Goal: Task Accomplishment & Management: Use online tool/utility

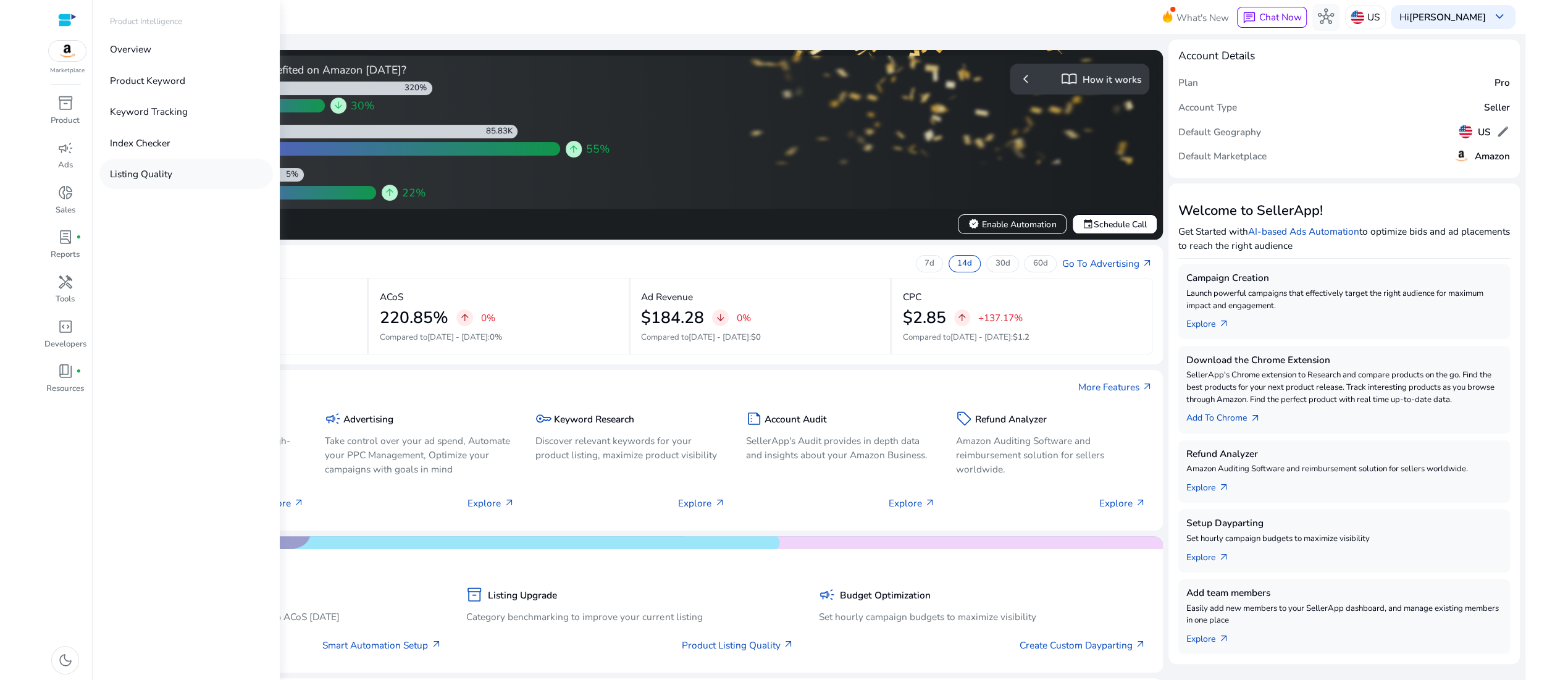
click at [150, 181] on p "Listing Quality" at bounding box center [141, 174] width 62 height 14
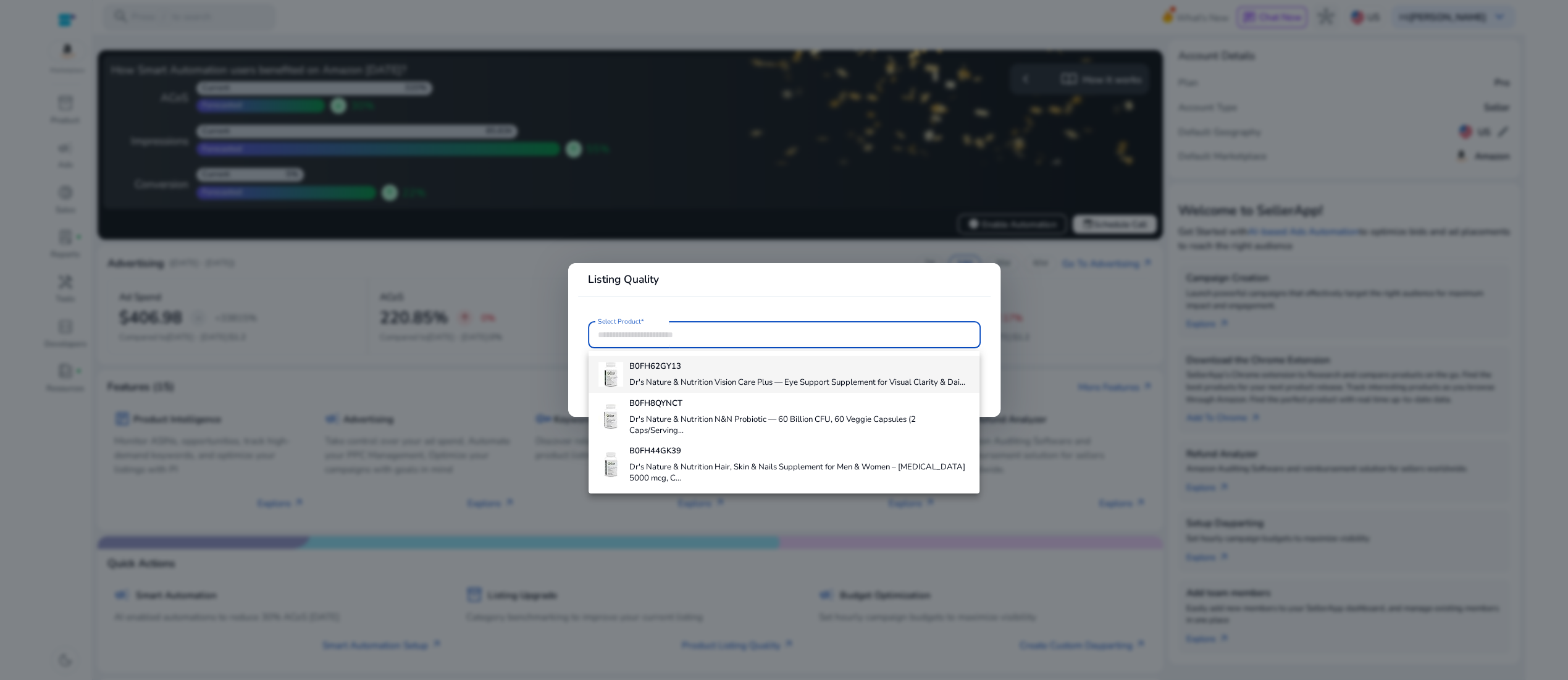
scroll to position [66, 0]
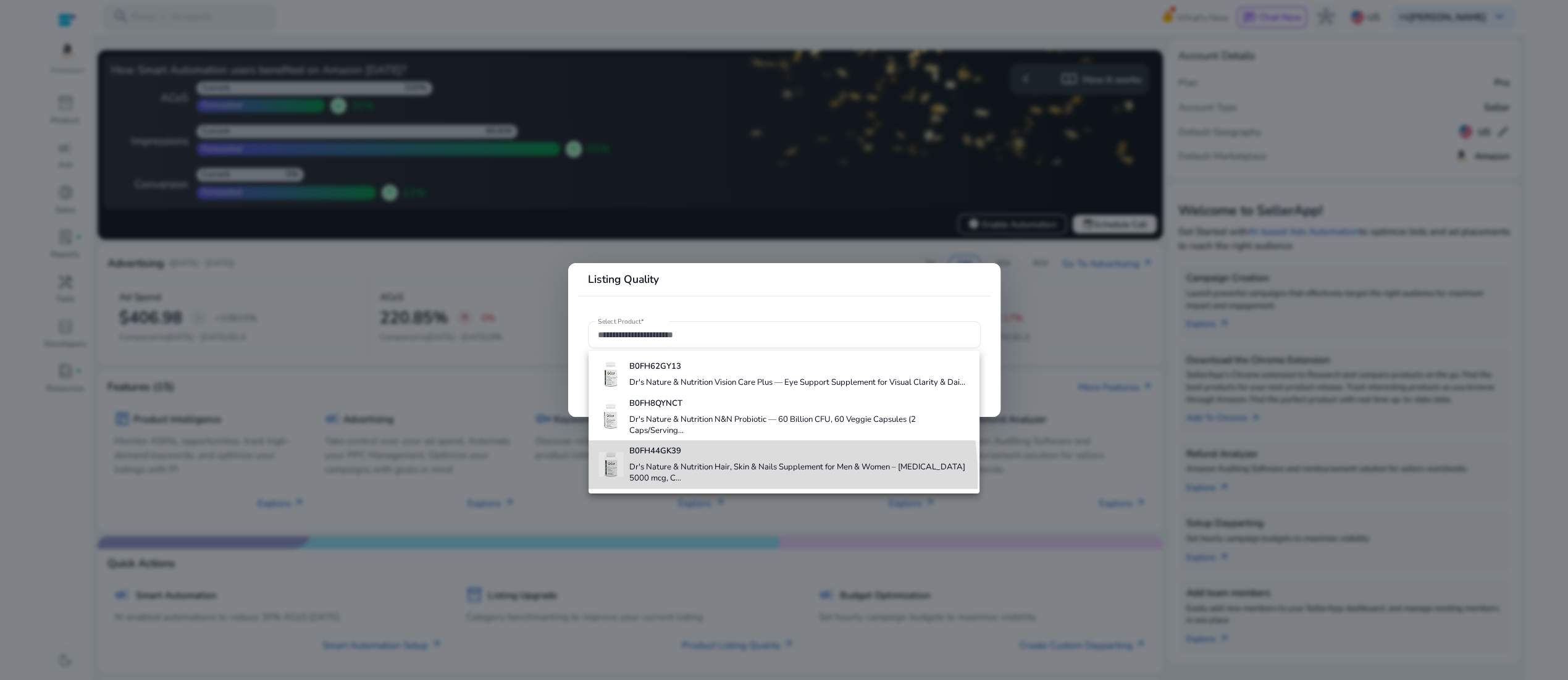
click at [682, 468] on h4 "Dr's Nature & Nutrition Hair, Skin & Nails Supplement for Men & Women – Biotin …" at bounding box center [799, 473] width 340 height 22
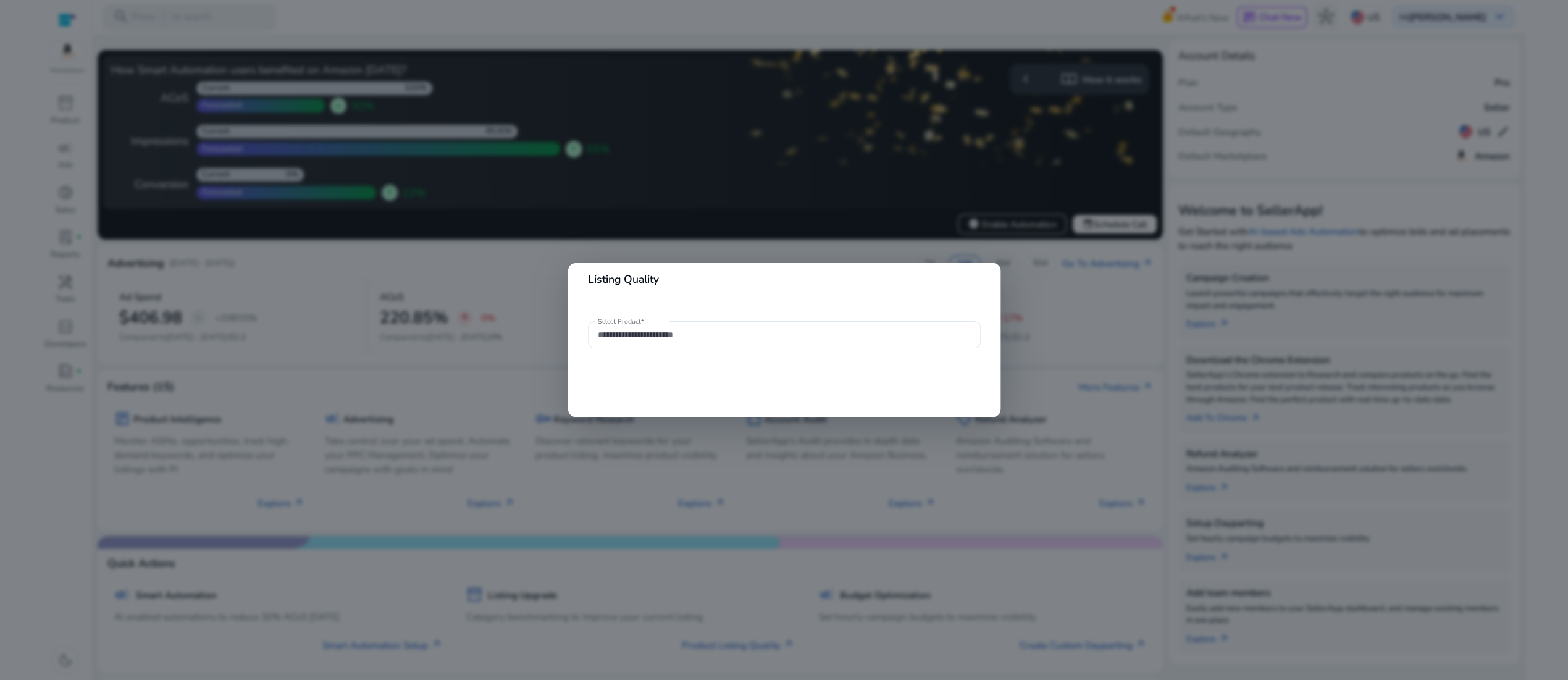
type input "**********"
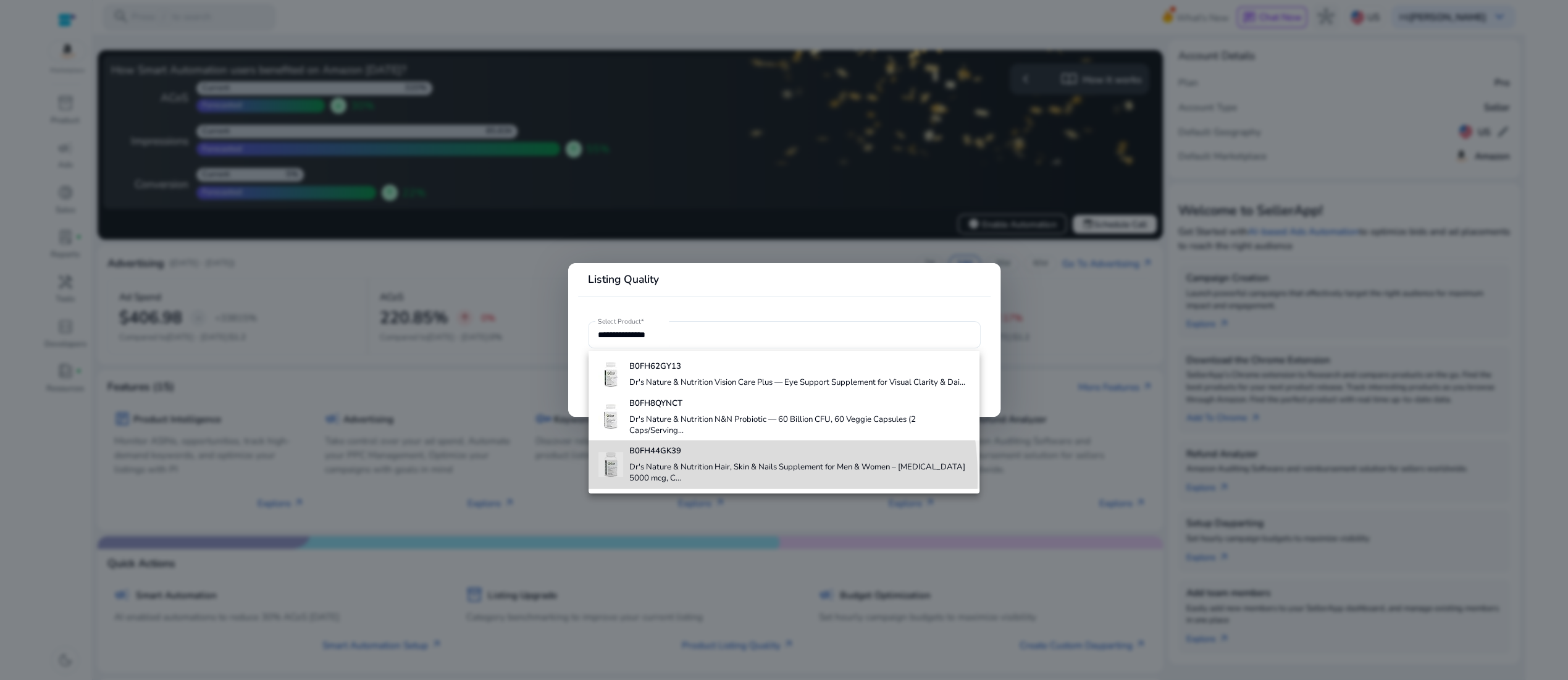
scroll to position [0, 0]
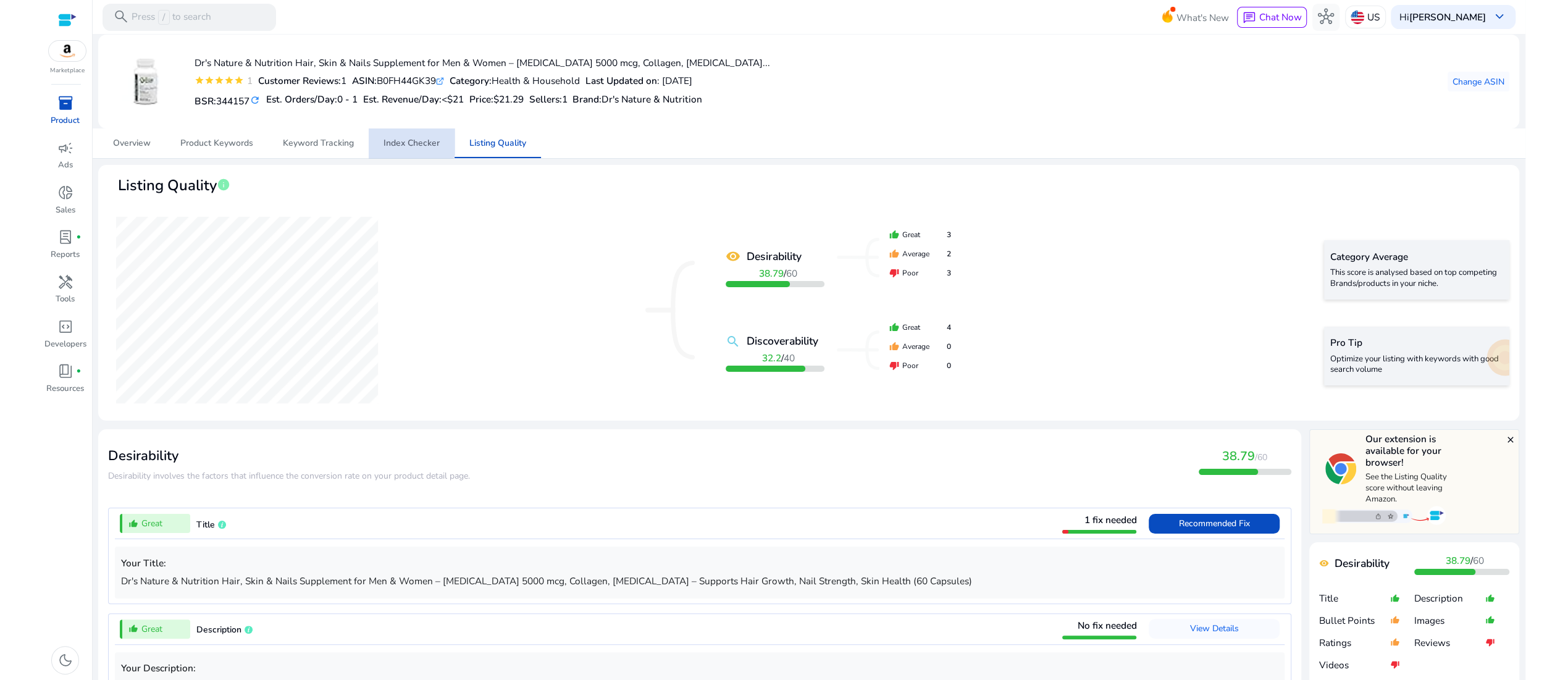
click at [413, 148] on span "Index Checker" at bounding box center [411, 143] width 56 height 9
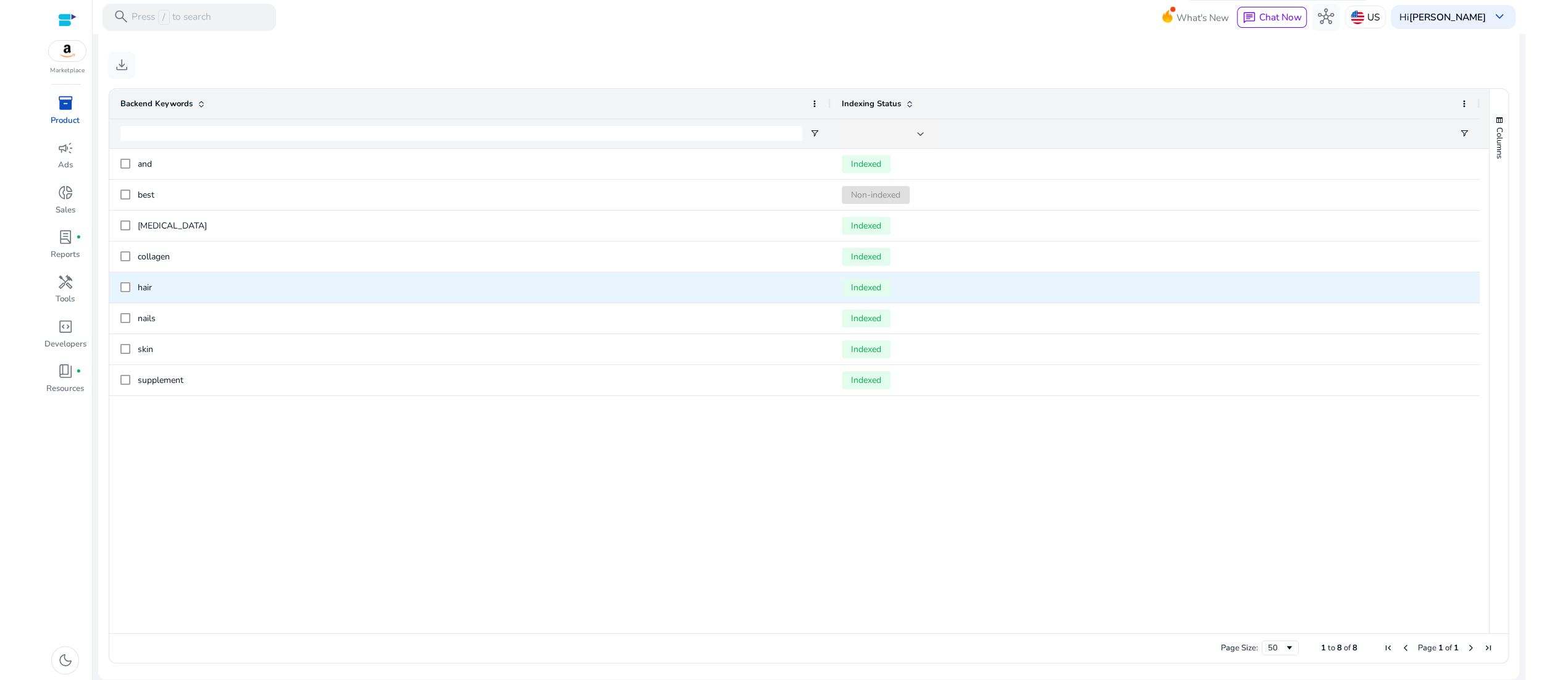
scroll to position [530, 0]
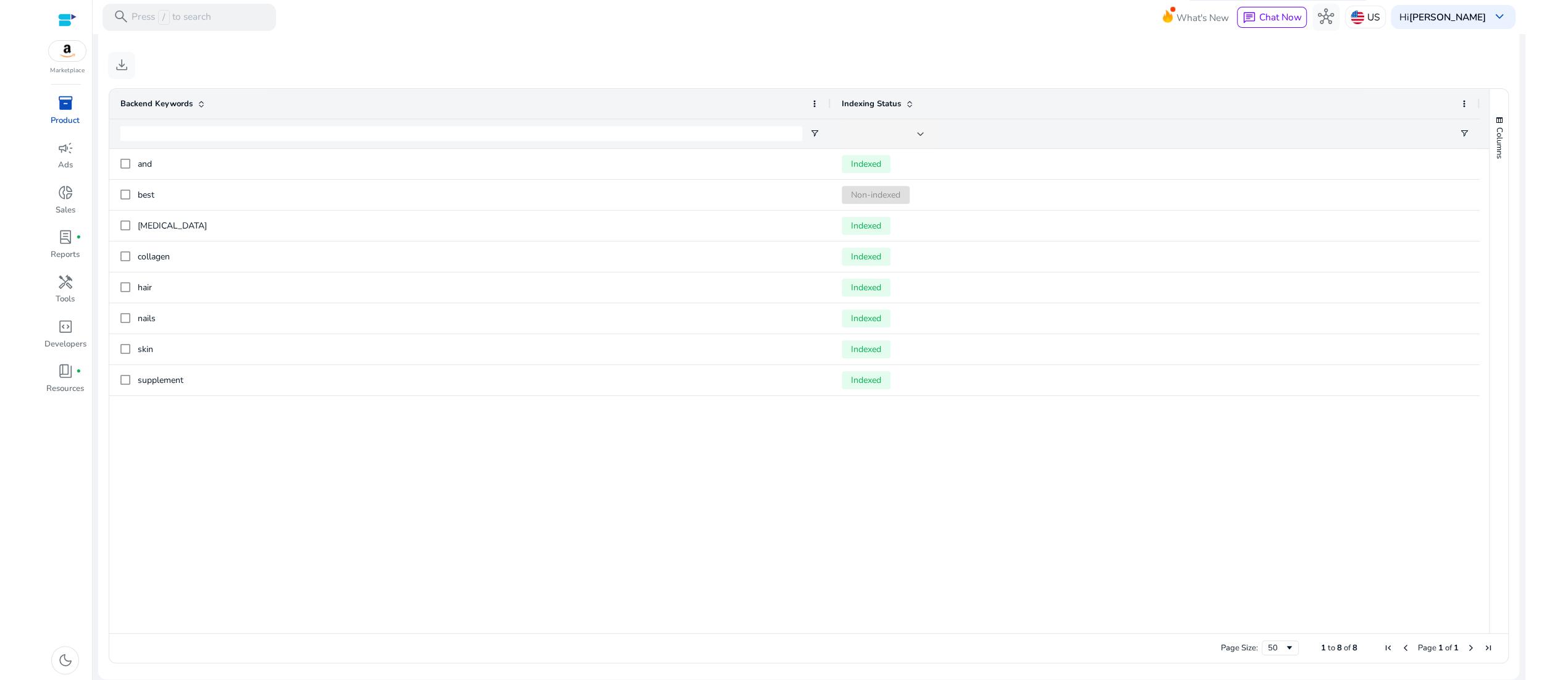
click at [484, 590] on div "and Indexed best Non-indexed biotin Indexed collagen Indexed hair Indexed nails…" at bounding box center [799, 390] width 1379 height 484
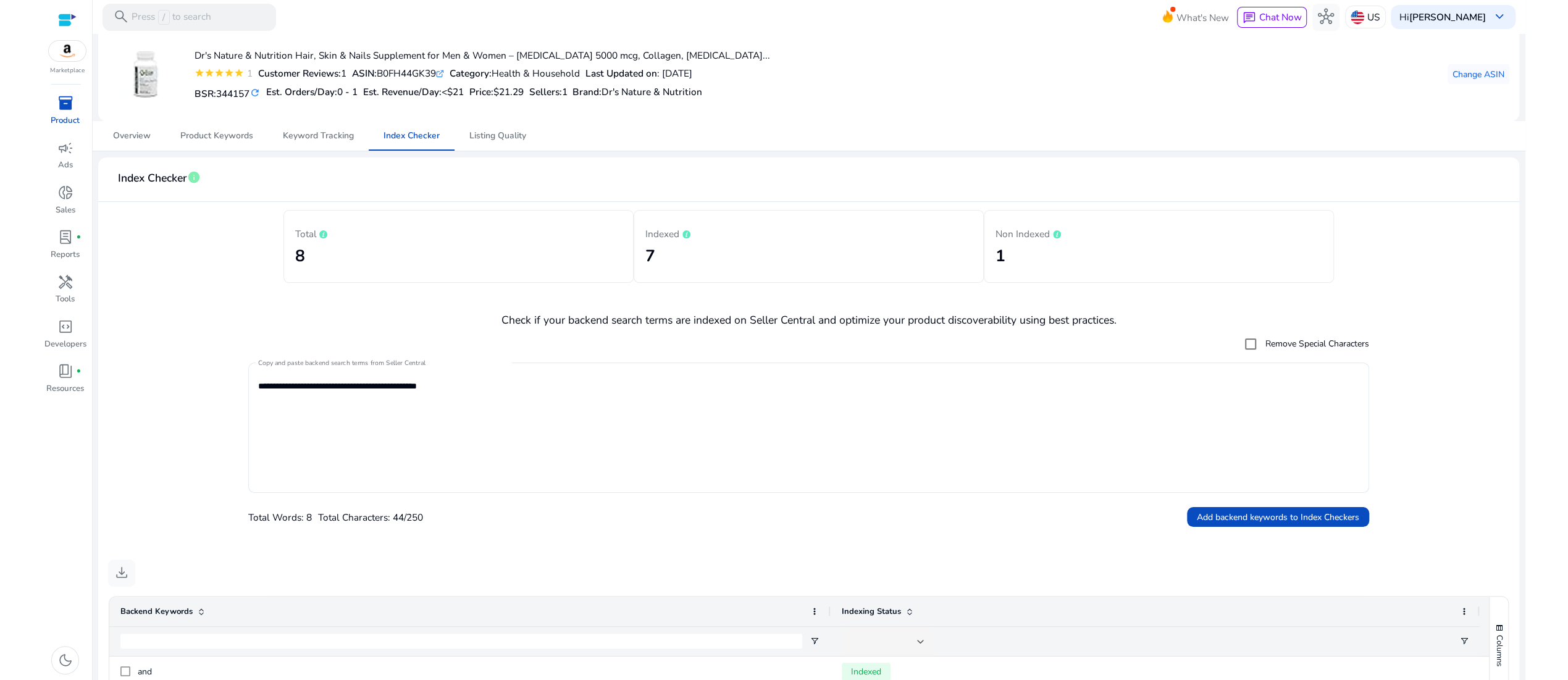
scroll to position [0, 0]
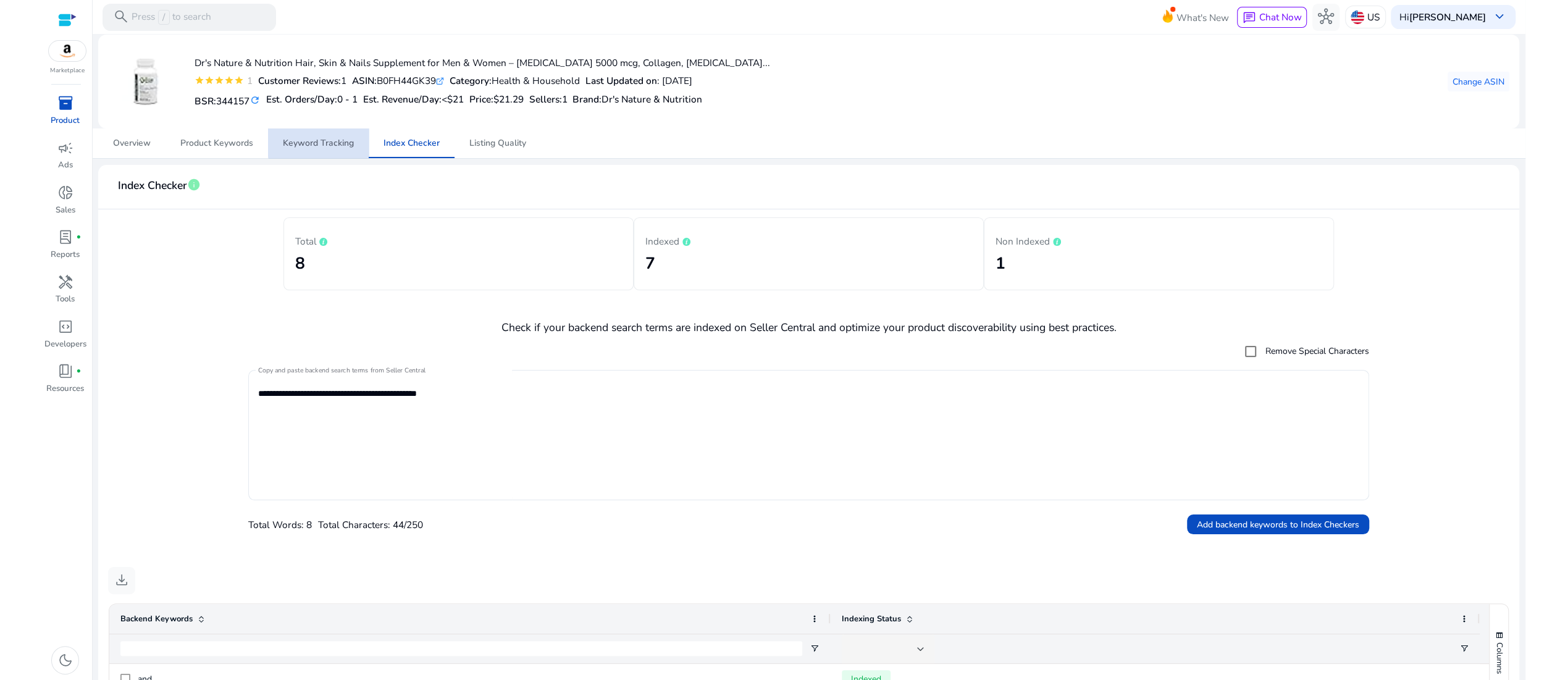
click at [326, 148] on span "Keyword Tracking" at bounding box center [318, 143] width 71 height 9
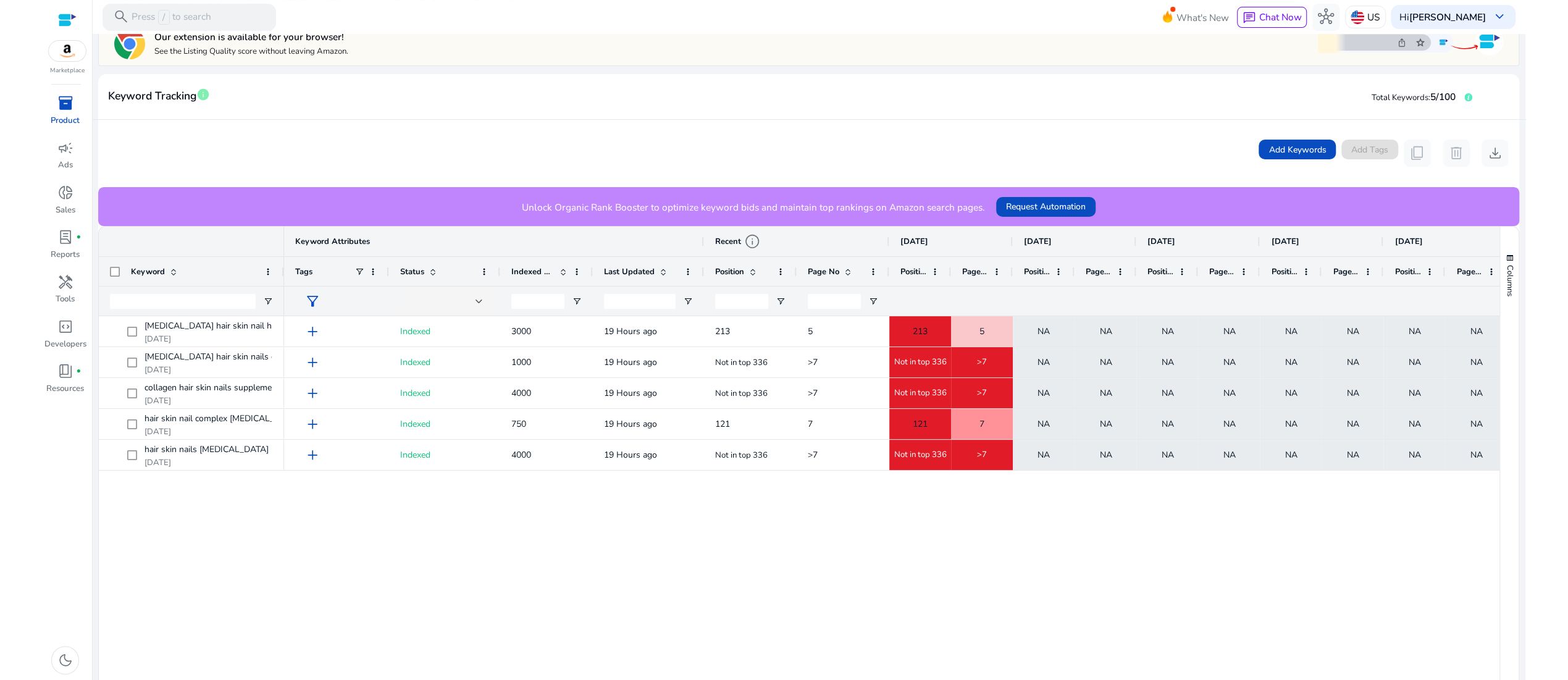
scroll to position [178, 0]
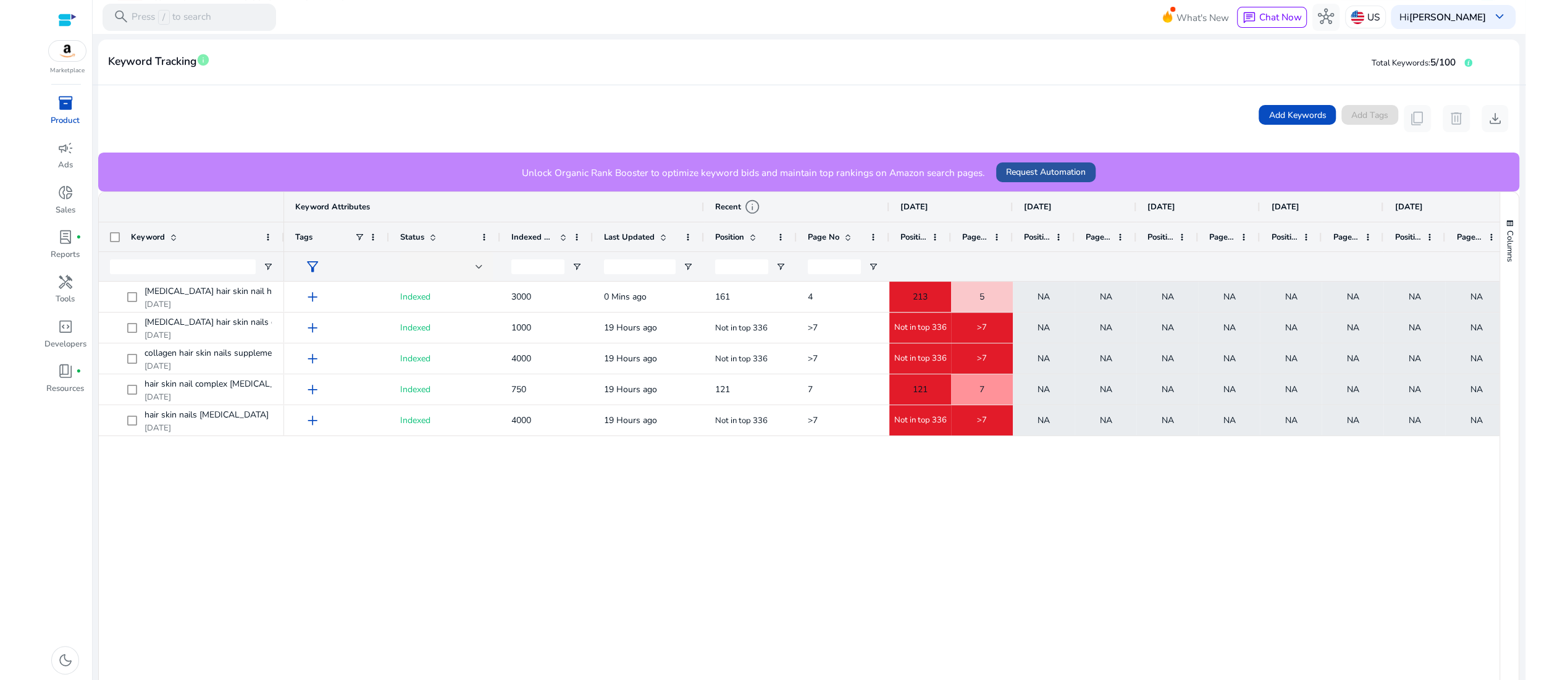
click at [1086, 178] on span "Request Automation" at bounding box center [1046, 172] width 80 height 13
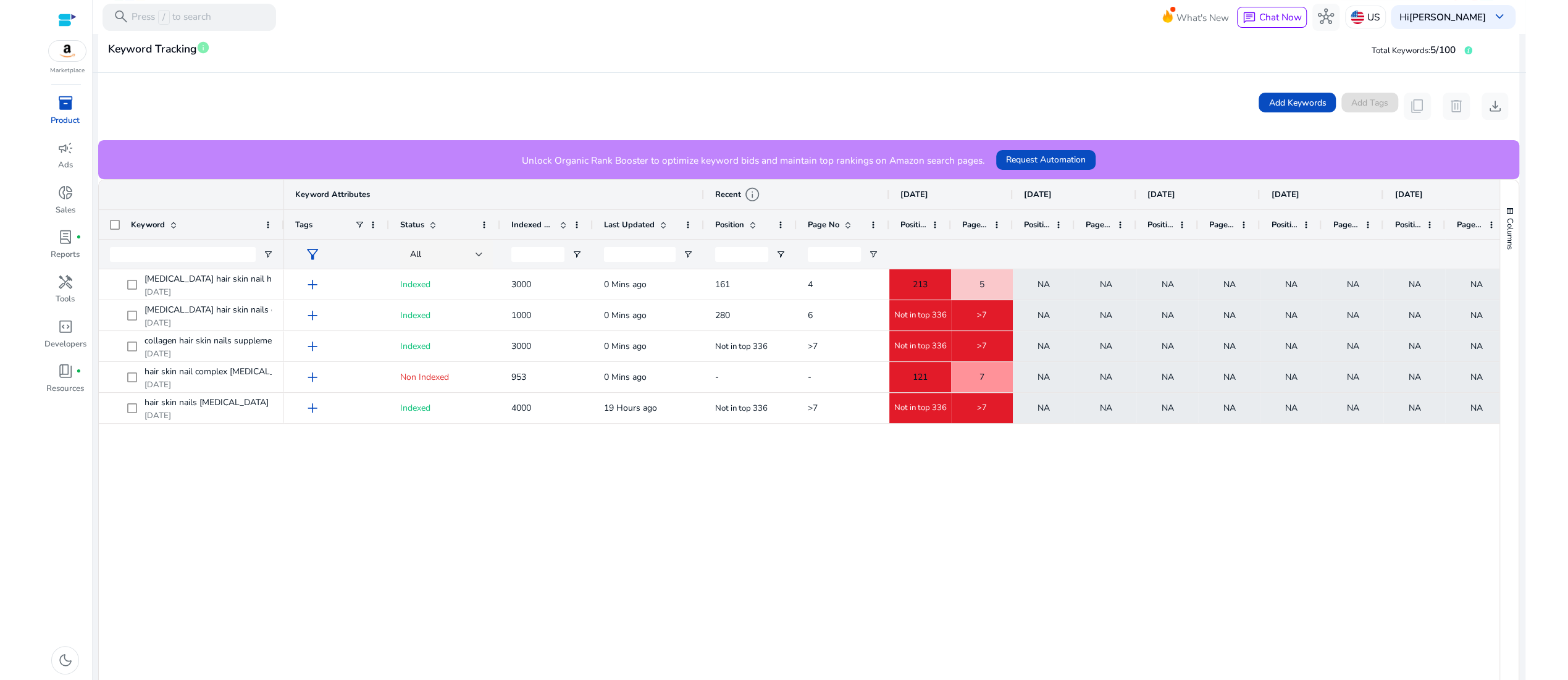
scroll to position [194, 0]
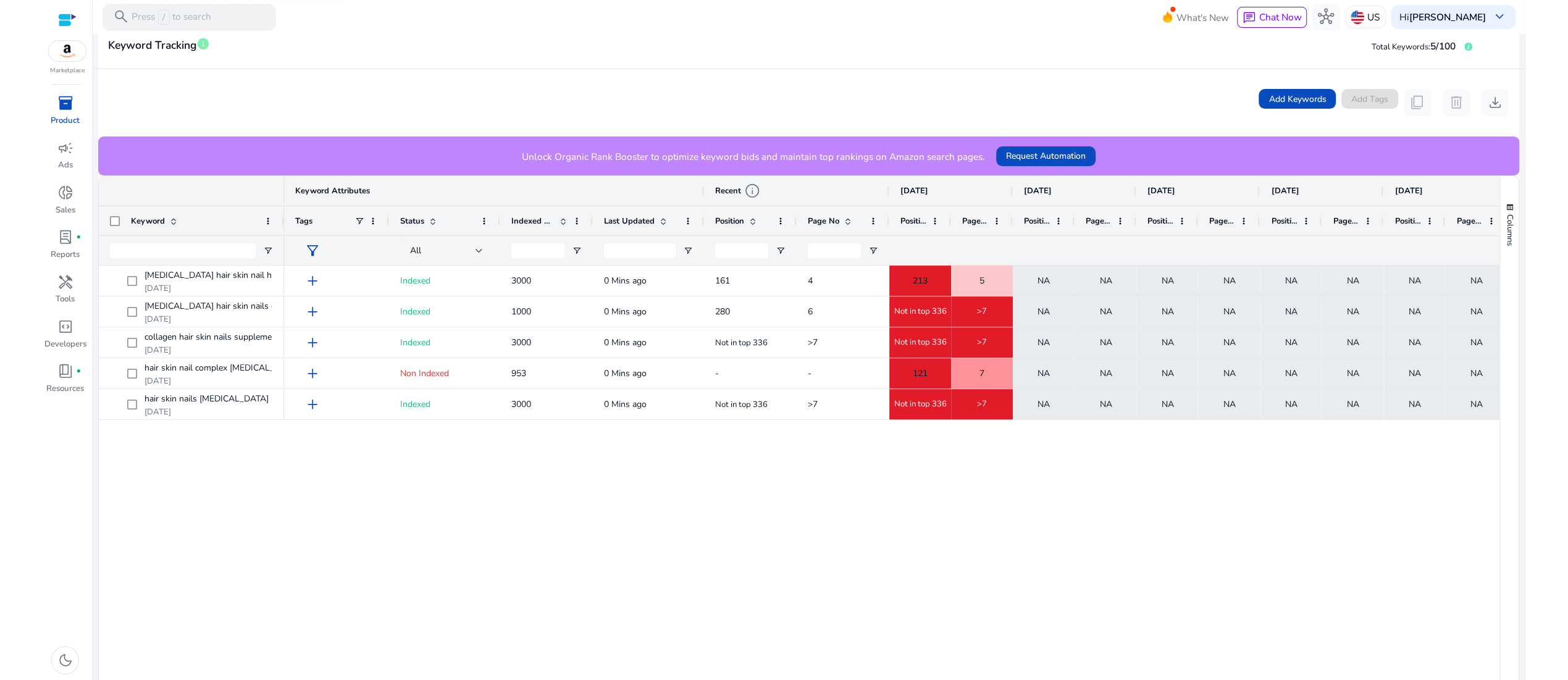
drag, startPoint x: 1485, startPoint y: 525, endPoint x: 200, endPoint y: 264, distance: 1311.2
click at [200, 264] on mat-card "Keyword Tracking info Total Keywords: 5/100 Add Keywords Add Tags content_copy …" at bounding box center [809, 393] width 1421 height 739
click at [318, 116] on div "Add Keywords Add Tags content_copy delete download" at bounding box center [809, 102] width 1399 height 27
drag, startPoint x: 118, startPoint y: 277, endPoint x: 1435, endPoint y: 570, distance: 1349.2
click at [1435, 570] on div "Keyword Keyword Attributes Recent info Sep 05, 2025 Sep 04, 2025 Sep 03, 2025 4" at bounding box center [799, 454] width 1400 height 557
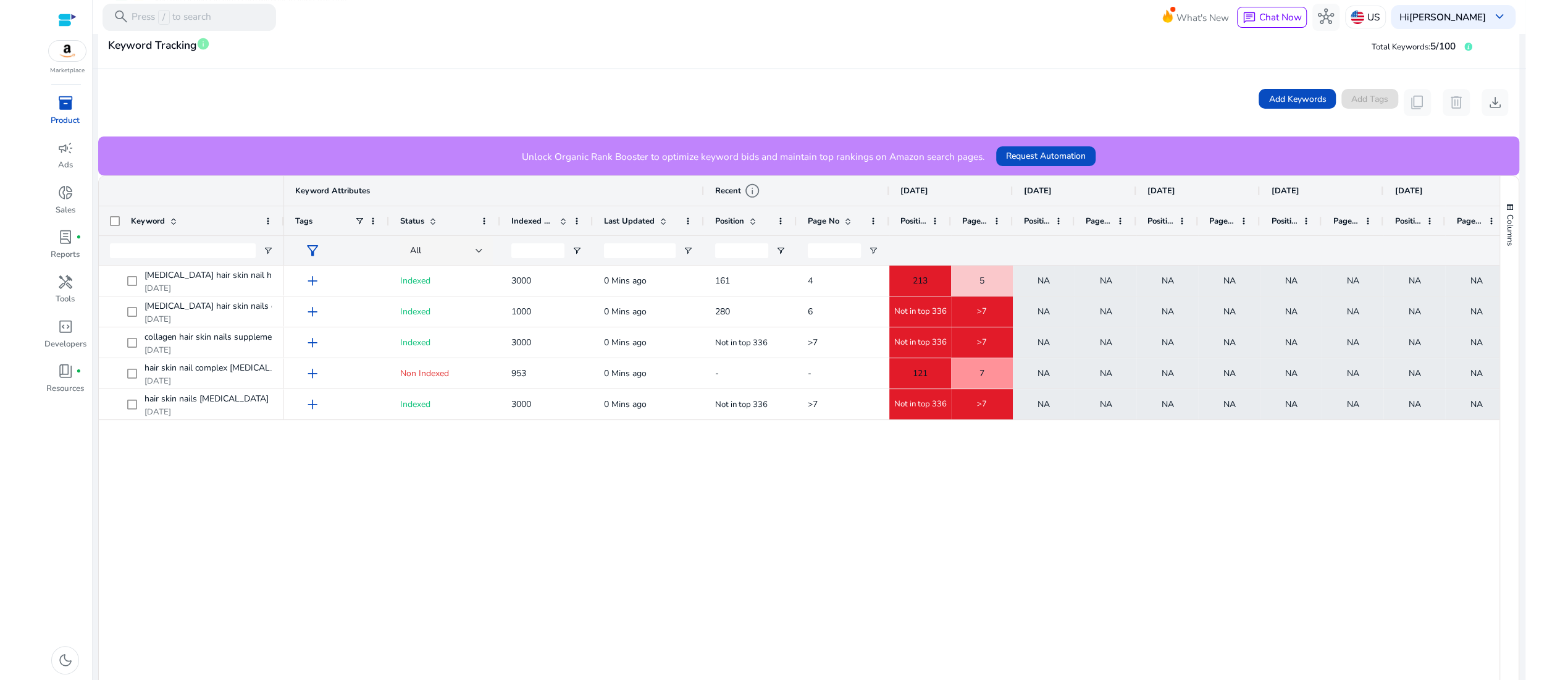
click at [1230, 606] on div "add Indexed 3000 0 Mins ago 161 4 213 5 NA NA NA NA NA NA NA NA NA NA add Index…" at bounding box center [891, 494] width 1215 height 456
click at [662, 626] on div "add Indexed 3000 0 Mins ago 161 4 213 5 NA NA NA NA NA NA NA NA NA NA add Index…" at bounding box center [891, 494] width 1215 height 456
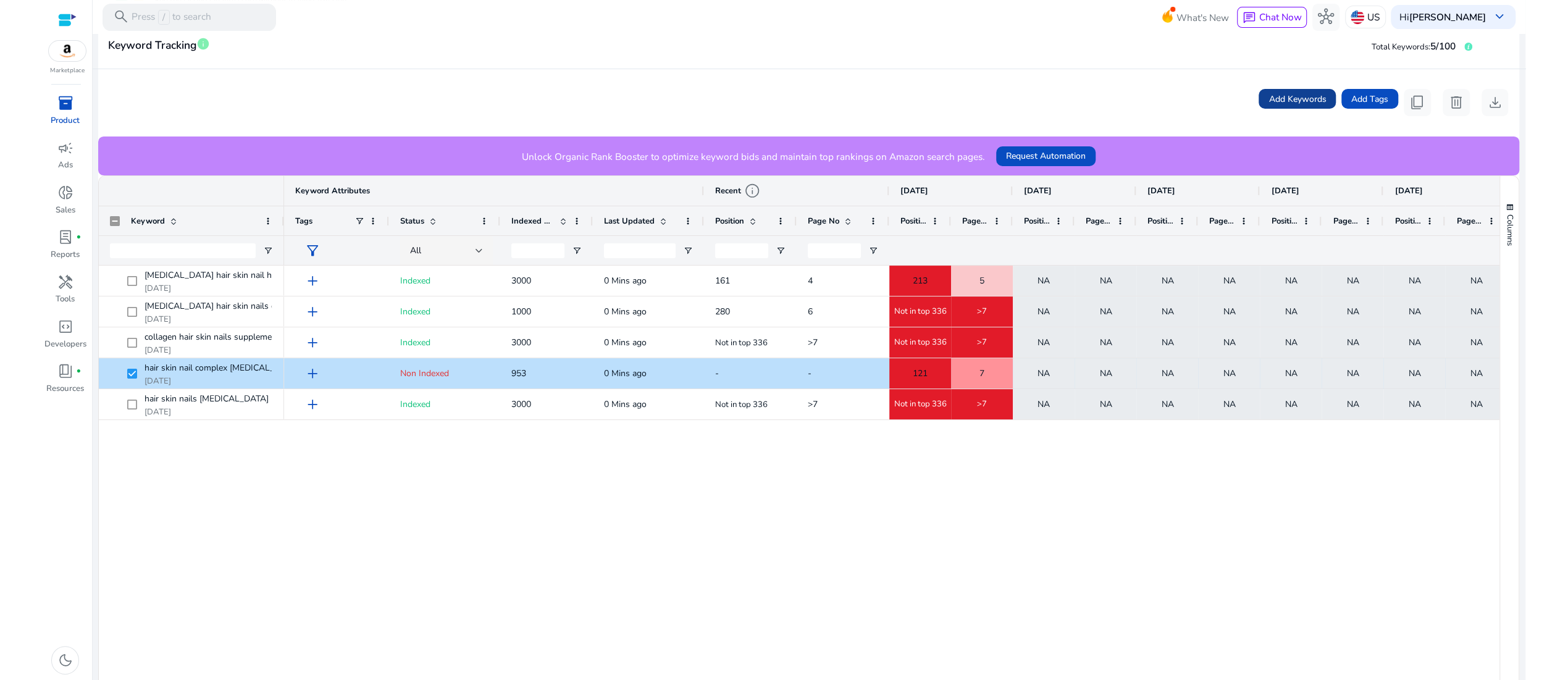
click at [1269, 106] on span "Add Keywords" at bounding box center [1298, 99] width 58 height 13
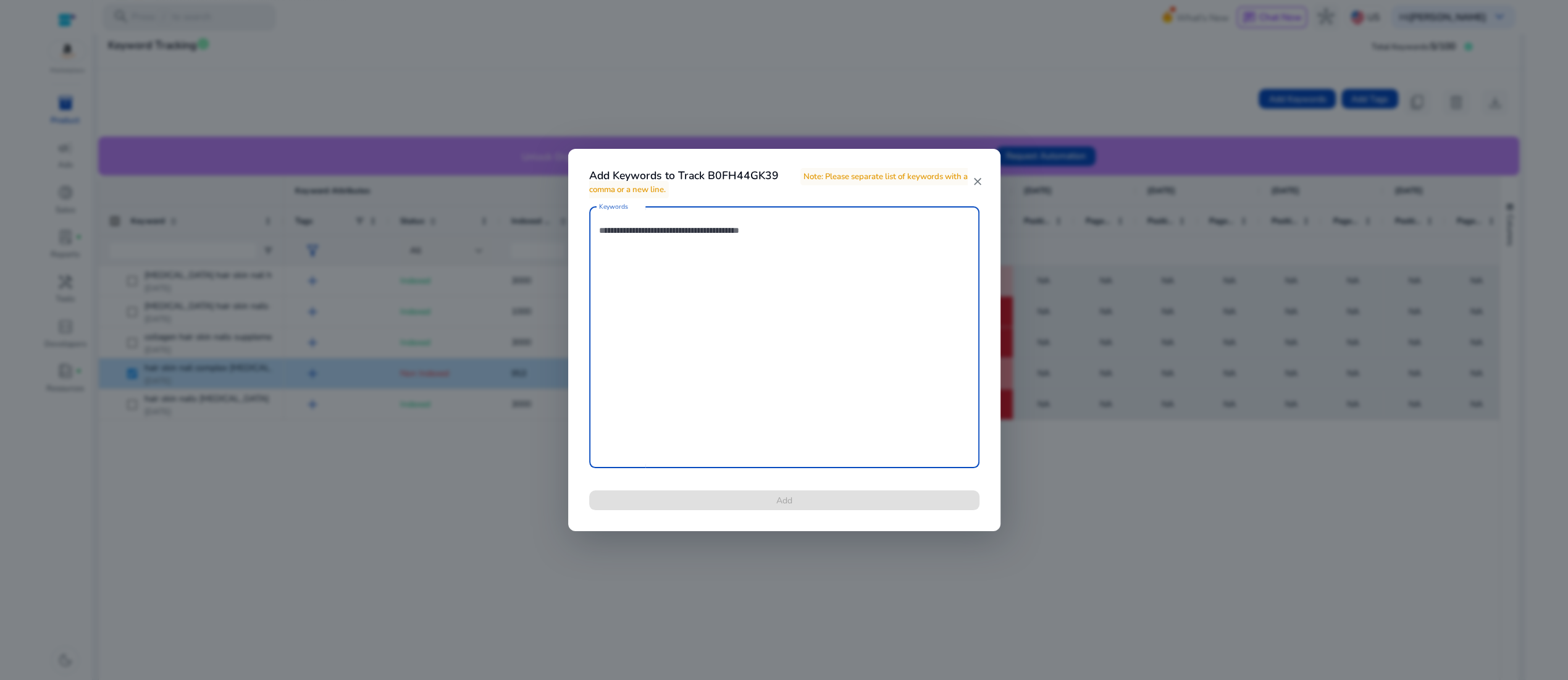
click at [687, 259] on textarea "Keywords" at bounding box center [784, 338] width 370 height 250
click at [978, 182] on mat-icon "close" at bounding box center [977, 181] width 10 height 12
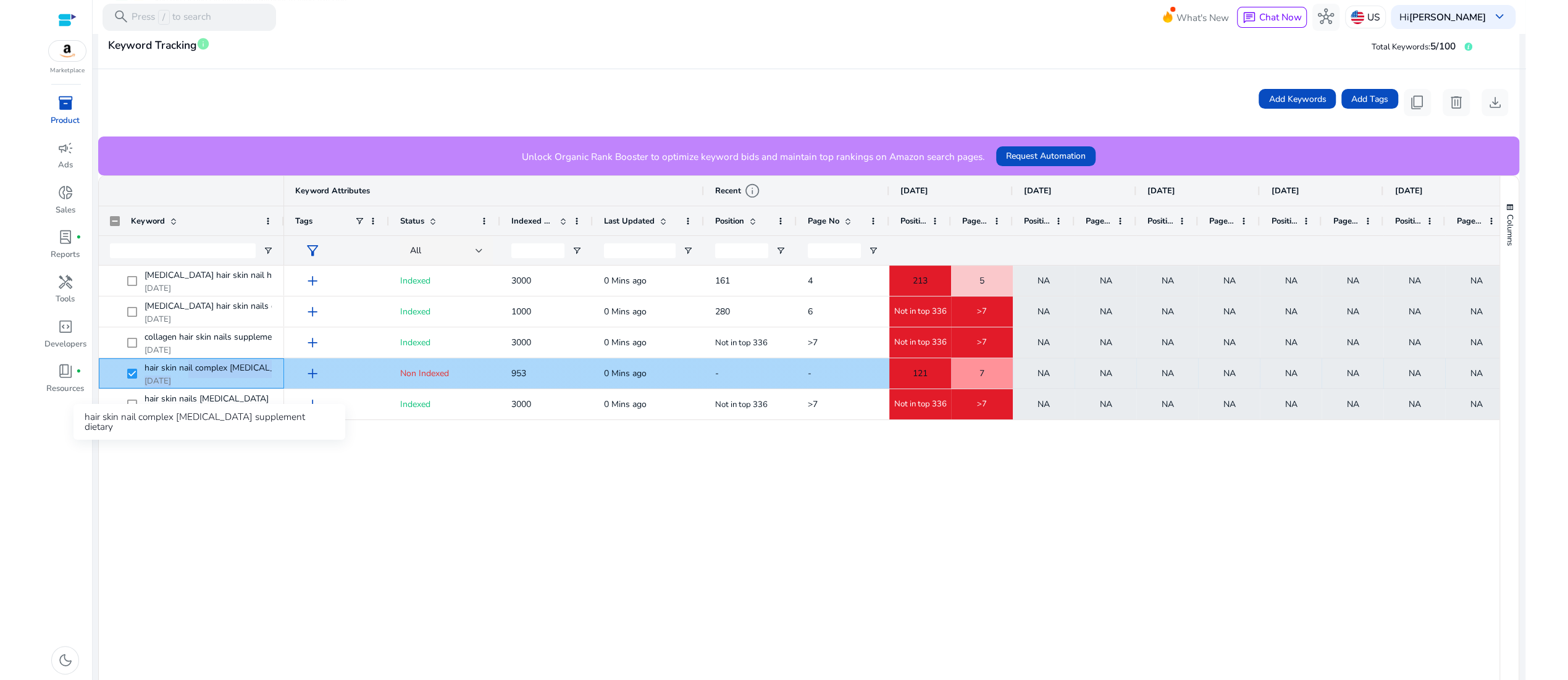
drag, startPoint x: 277, startPoint y: 462, endPoint x: 188, endPoint y: 462, distance: 89.0
click at [188, 389] on div "hair skin nail complex biotin supplement dietary .st0{fill:#2c8af8} Sep 04, 2025" at bounding box center [192, 374] width 186 height 30
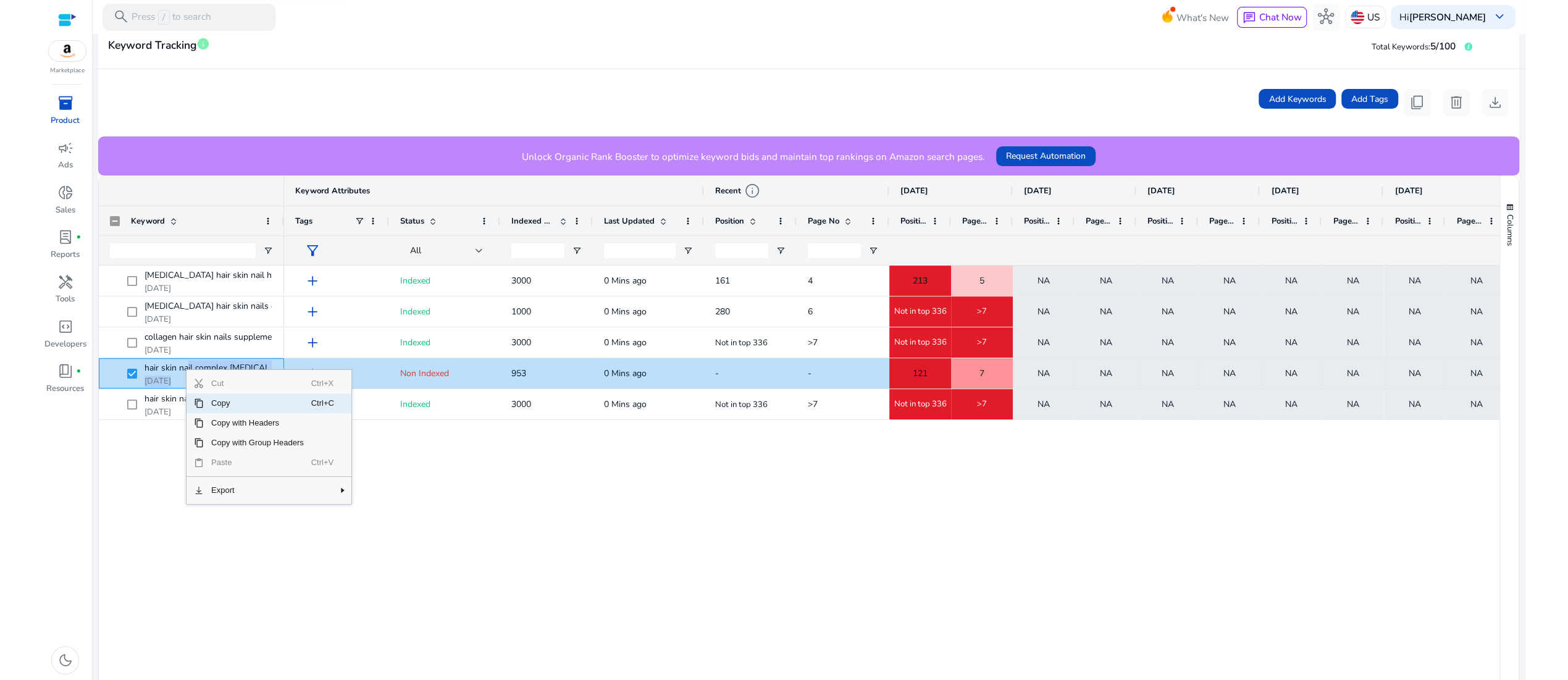
click at [229, 414] on span "Copy" at bounding box center [258, 403] width 107 height 20
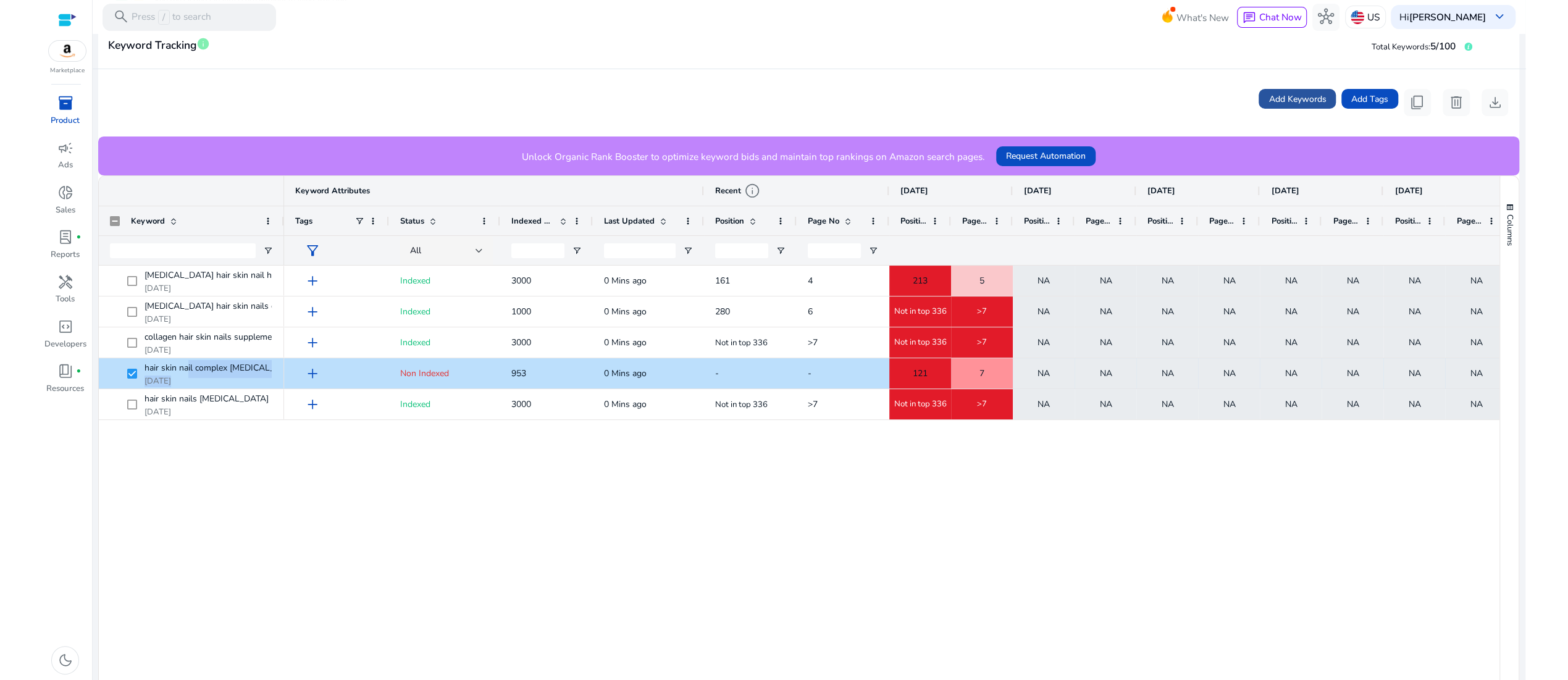
click at [1269, 106] on span "Add Keywords" at bounding box center [1298, 99] width 58 height 13
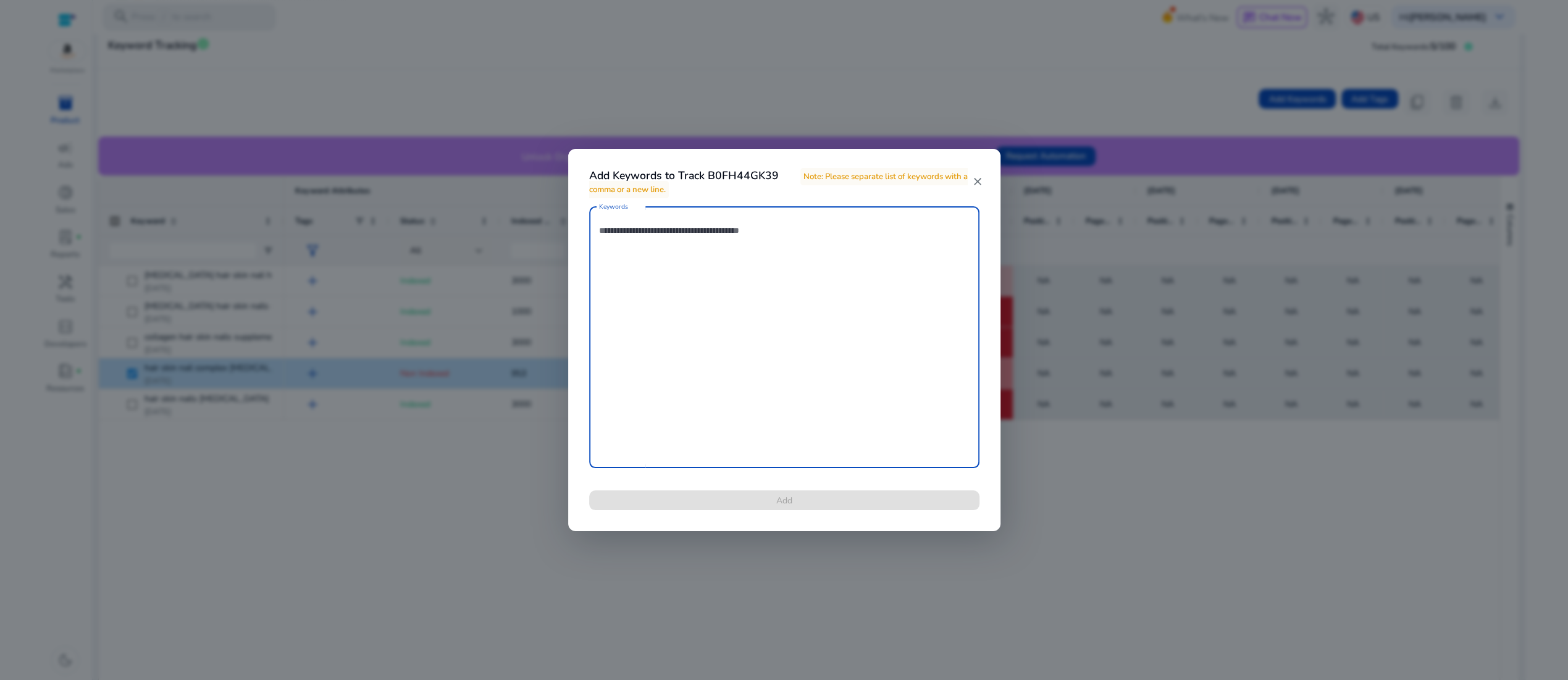
click at [644, 246] on textarea "Keywords" at bounding box center [784, 338] width 370 height 250
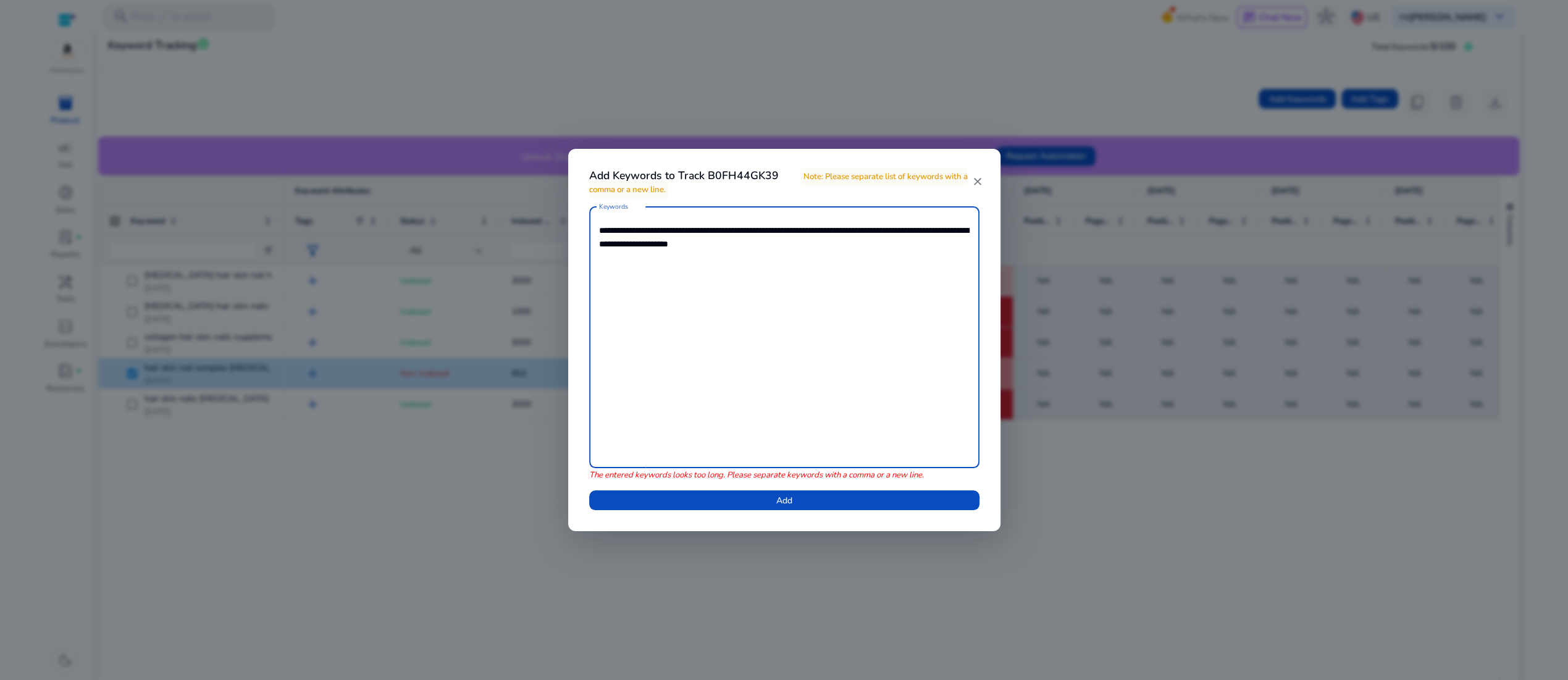
drag, startPoint x: 810, startPoint y: 247, endPoint x: 855, endPoint y: 284, distance: 58.3
click at [855, 284] on textarea "**********" at bounding box center [784, 338] width 370 height 250
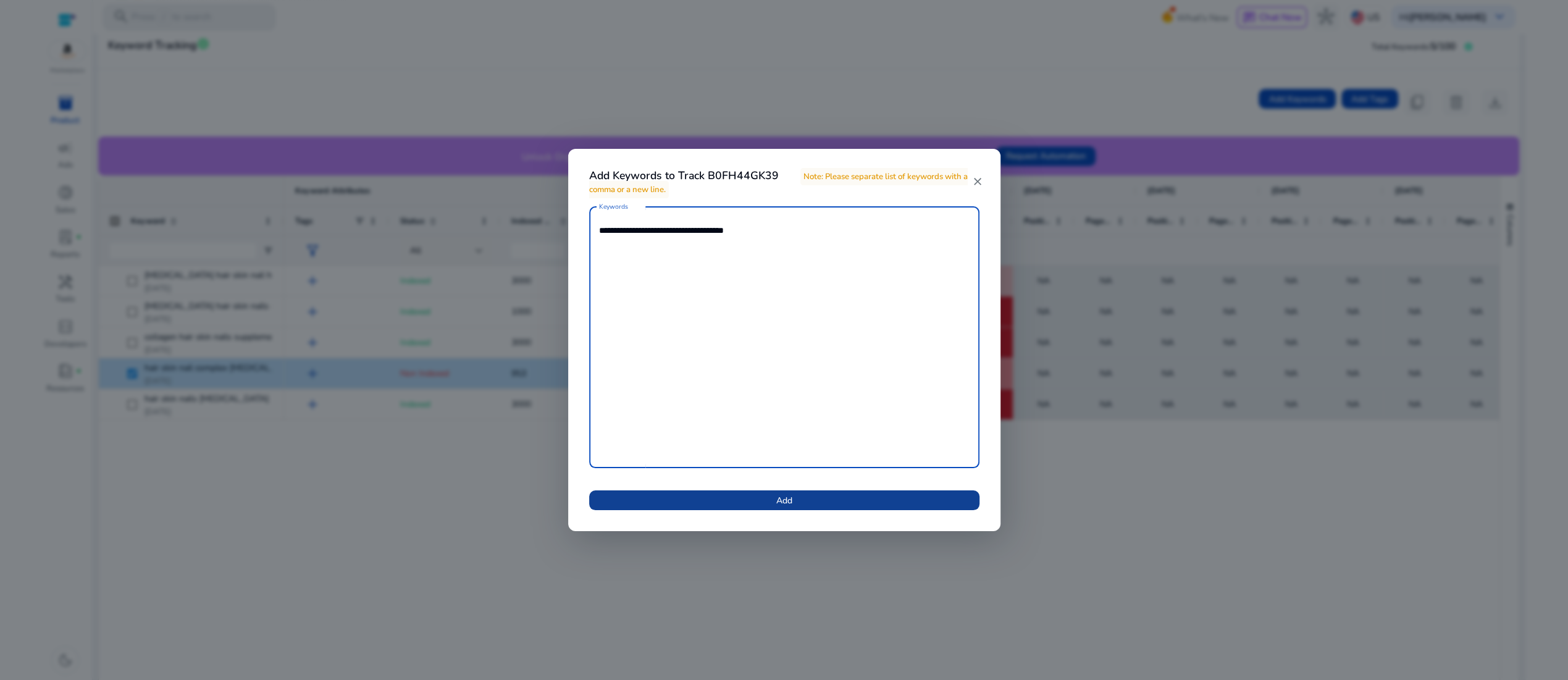
type textarea "**********"
click at [786, 507] on span "Add" at bounding box center [785, 501] width 16 height 13
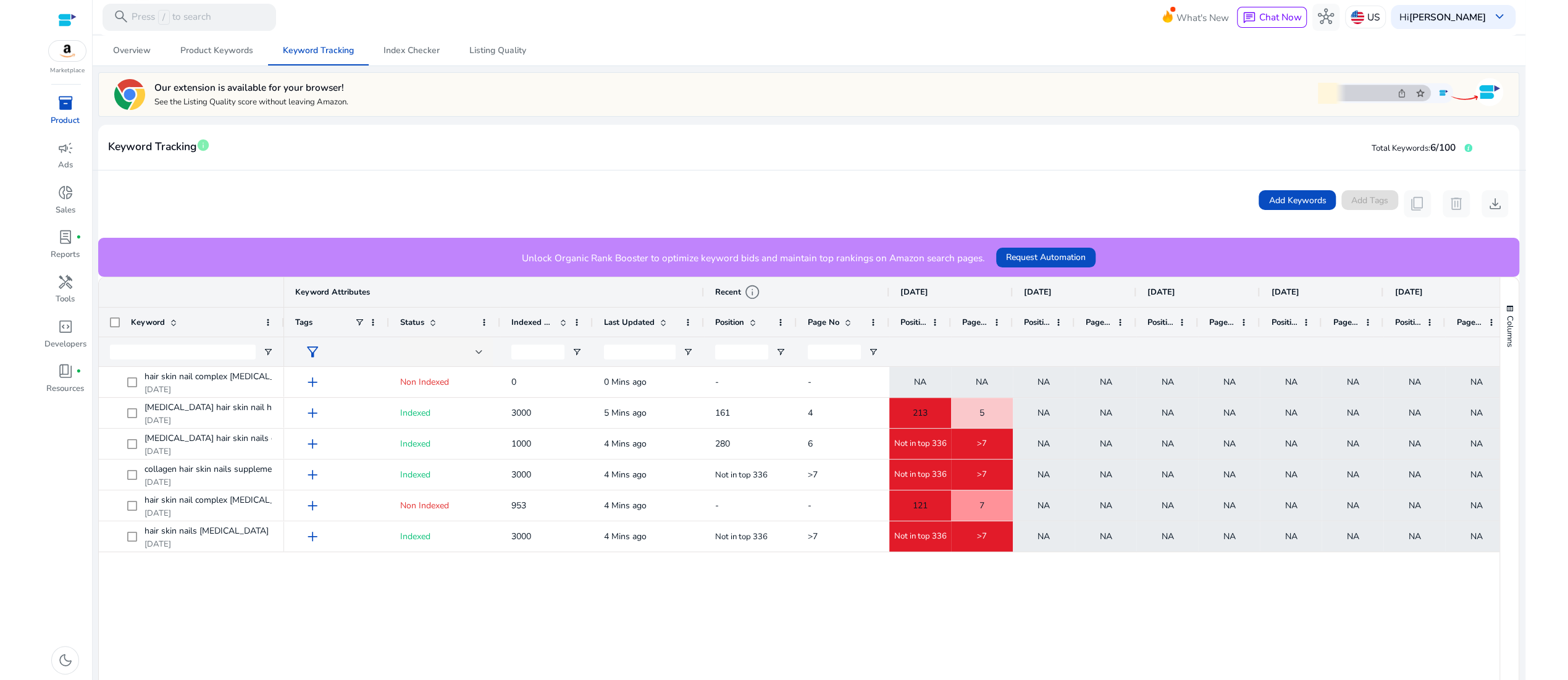
scroll to position [93, 0]
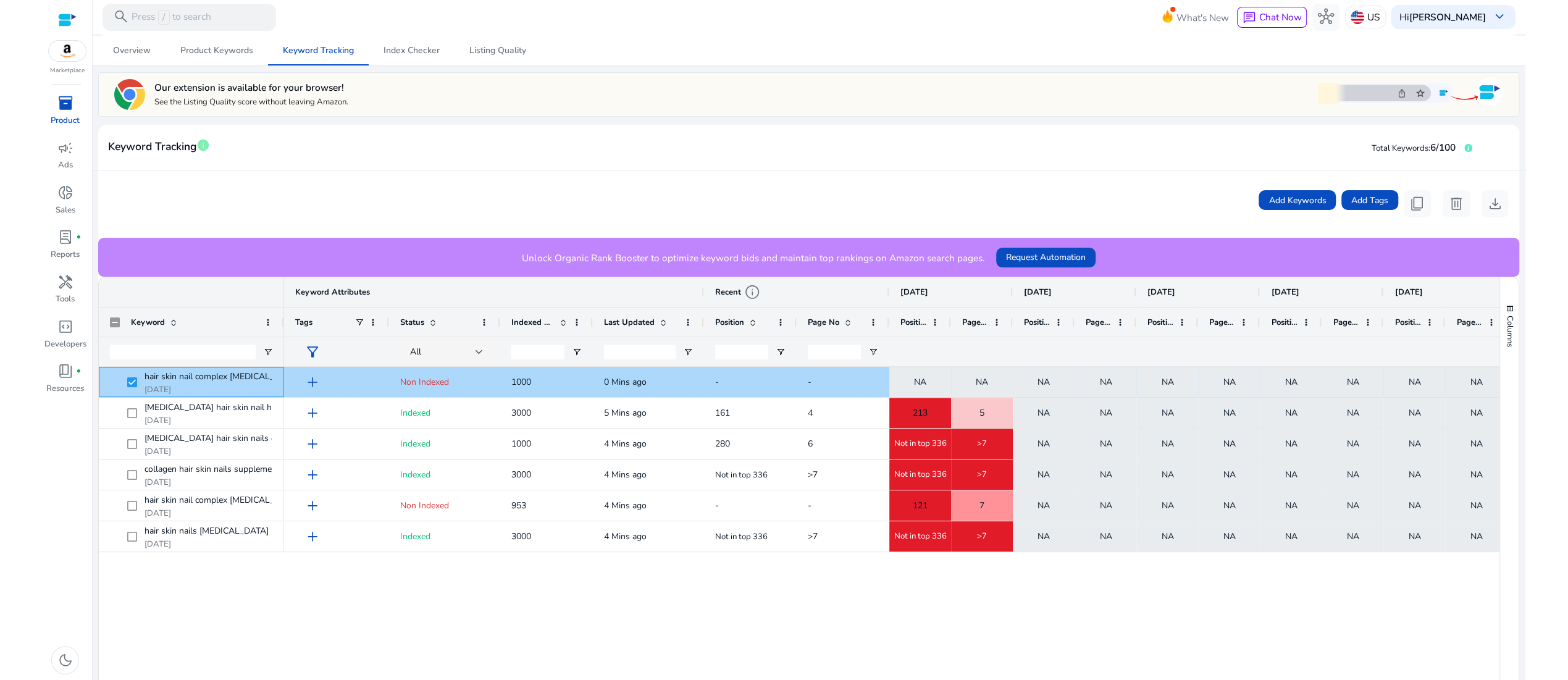
click at [234, 386] on span "hair skin nail complex [MEDICAL_DATA] supplement" at bounding box center [246, 377] width 202 height 19
click at [319, 390] on span "add" at bounding box center [313, 382] width 16 height 16
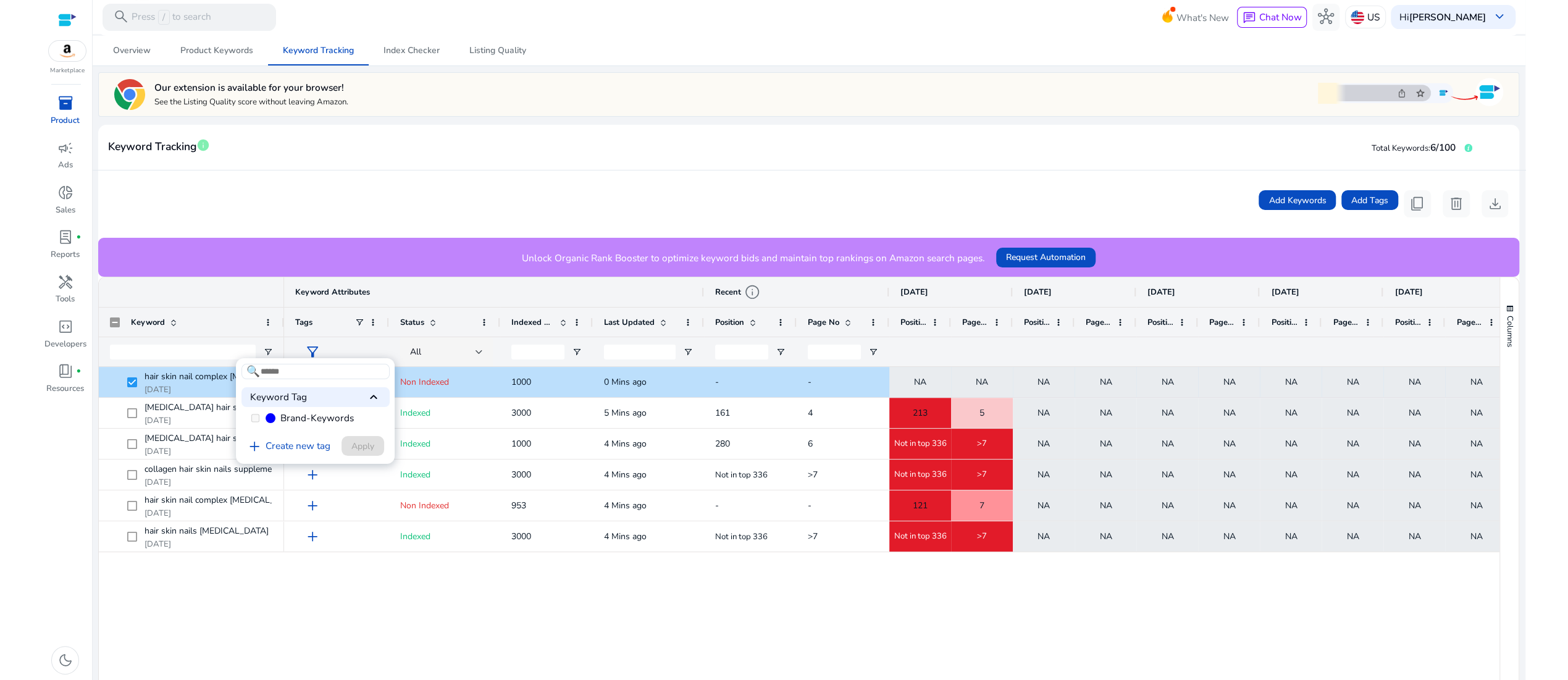
click at [319, 476] on div at bounding box center [784, 340] width 1568 height 680
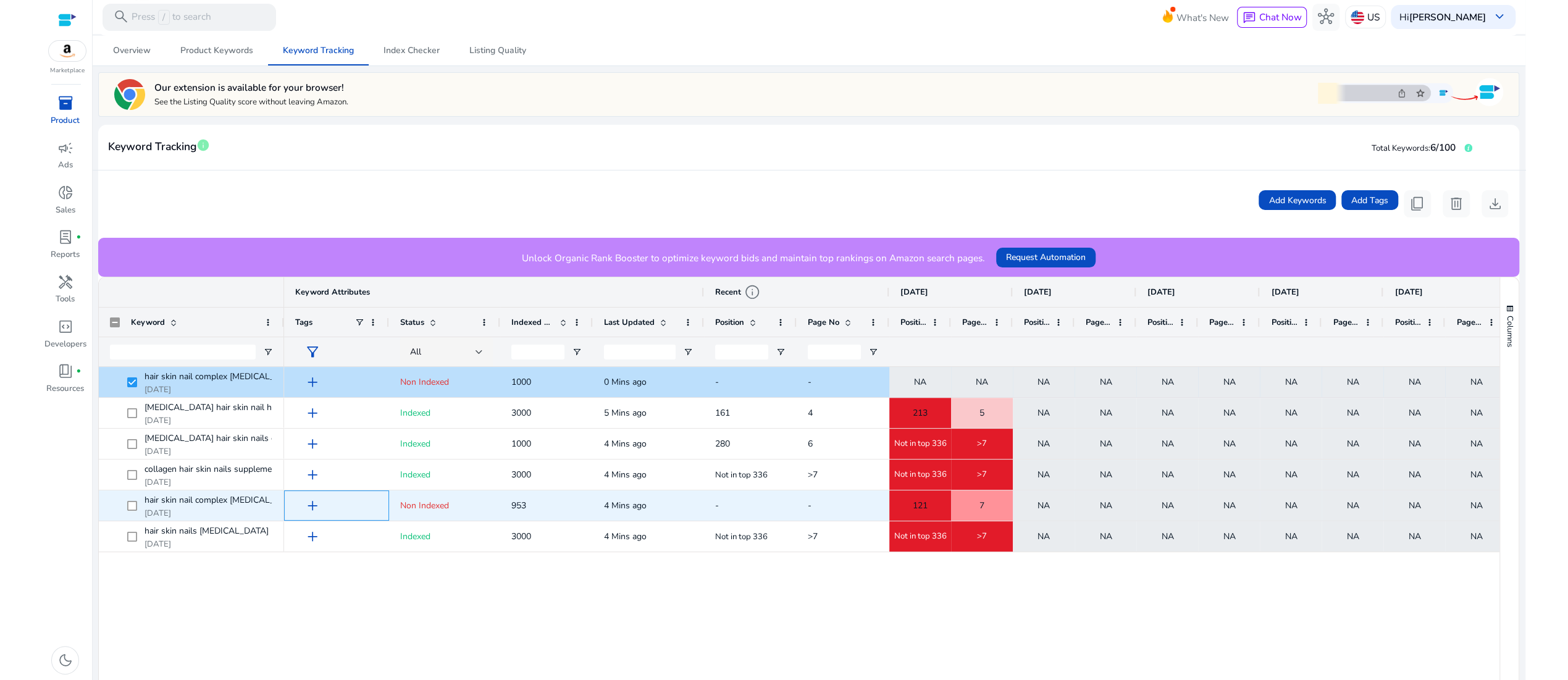
click at [321, 514] on span "add" at bounding box center [313, 506] width 16 height 16
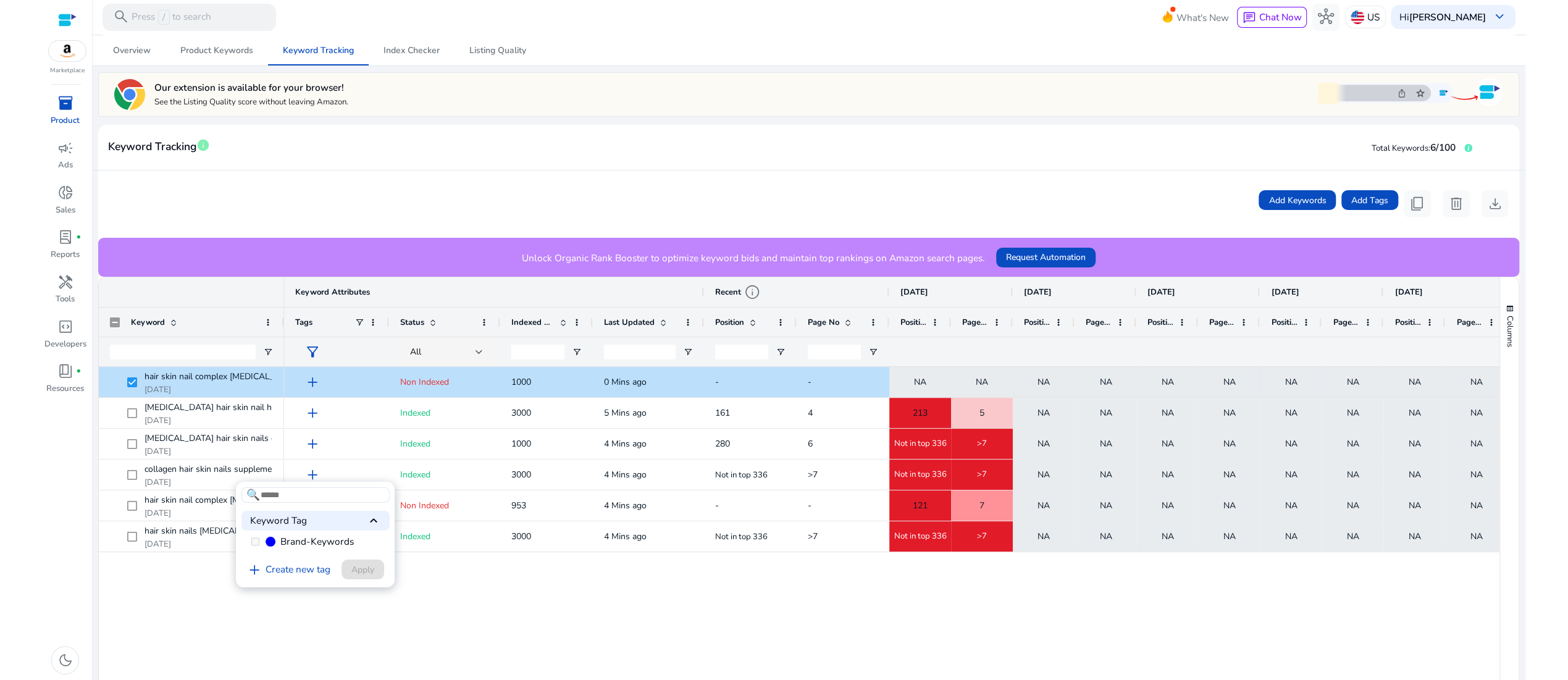
click at [322, 601] on div at bounding box center [784, 340] width 1568 height 680
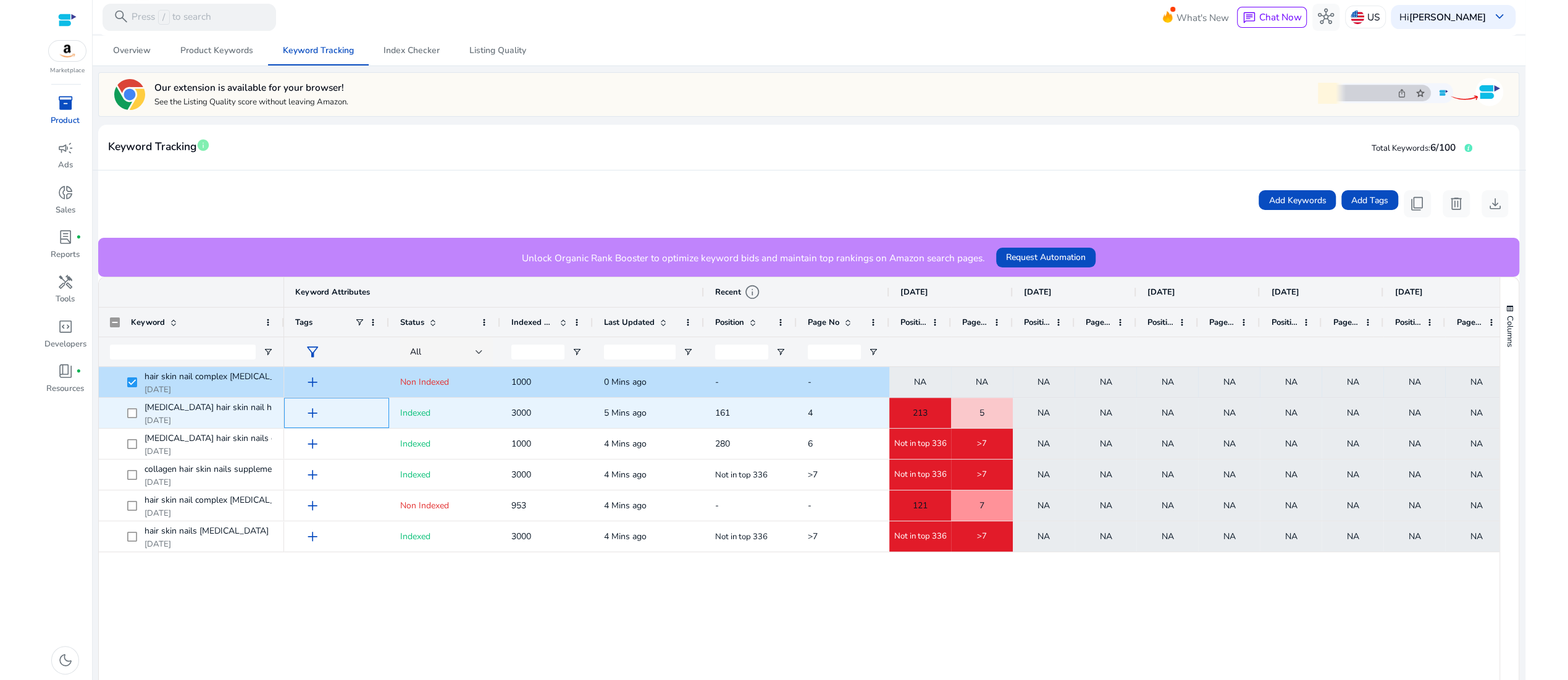
click at [320, 422] on span "add" at bounding box center [313, 414] width 16 height 16
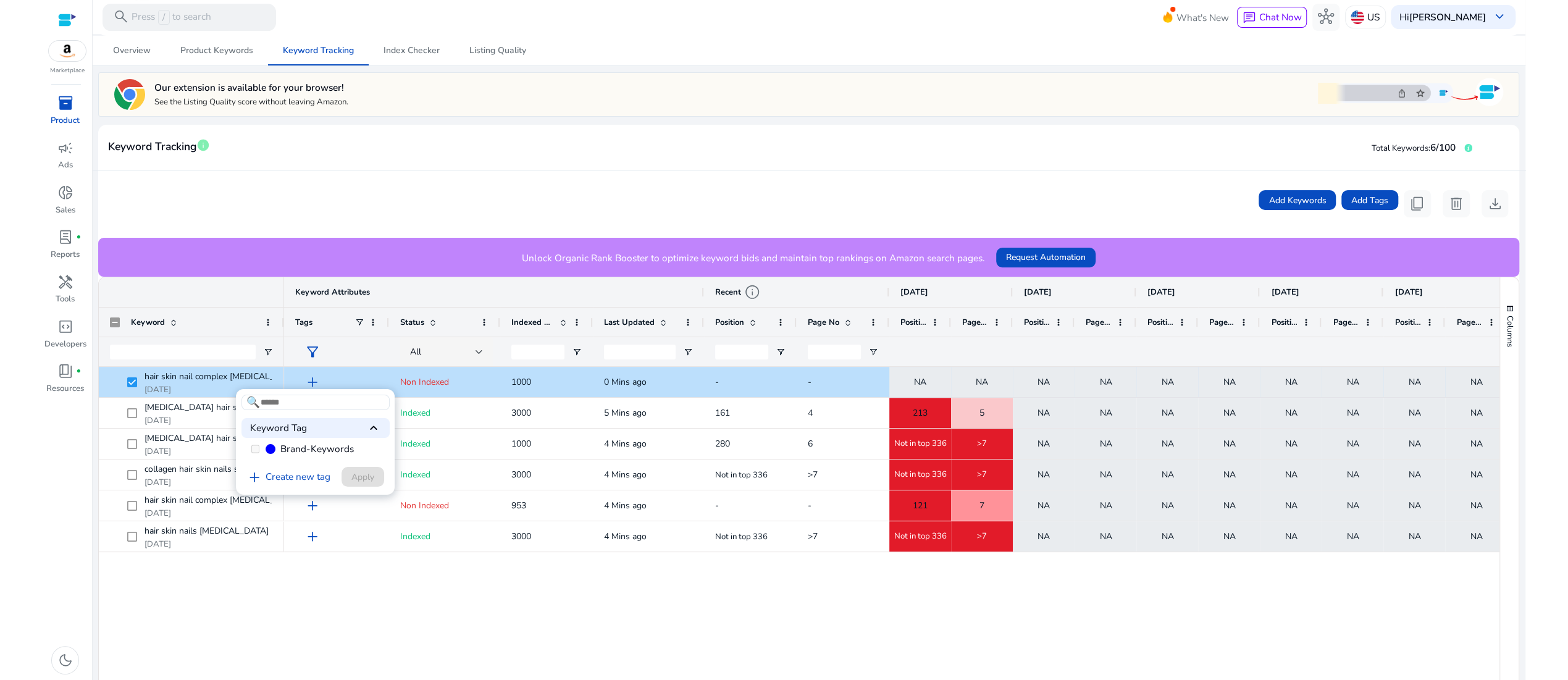
click at [320, 505] on div at bounding box center [784, 340] width 1568 height 680
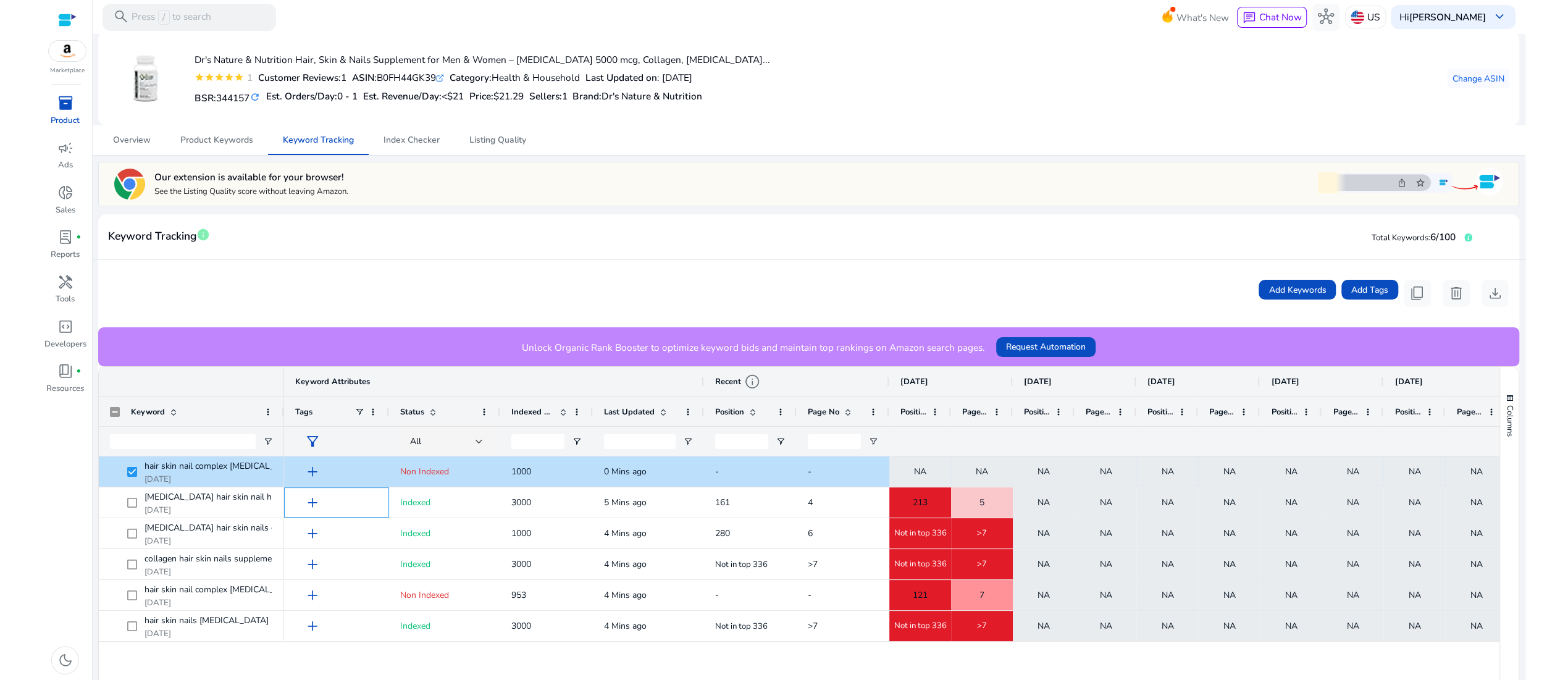
scroll to position [0, 0]
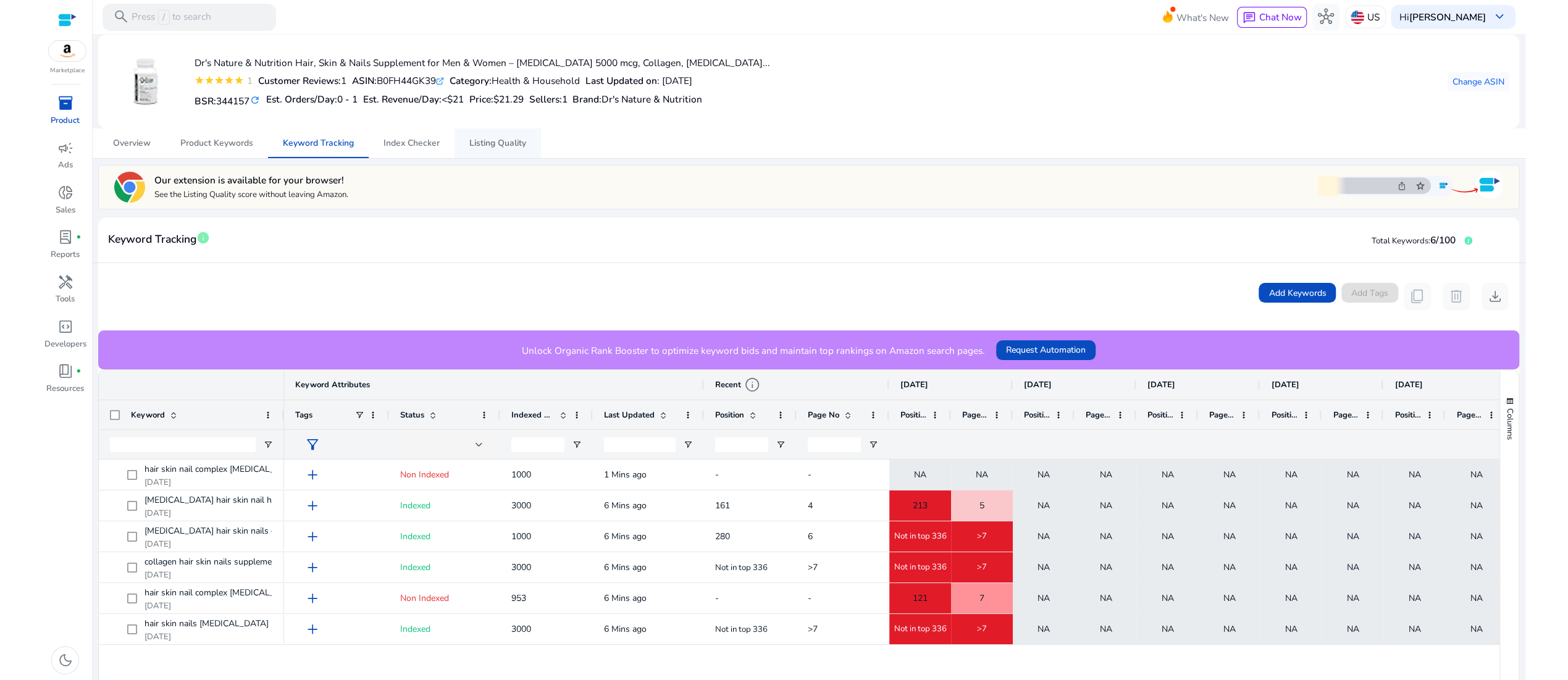
click at [518, 158] on span "Listing Quality" at bounding box center [498, 143] width 57 height 30
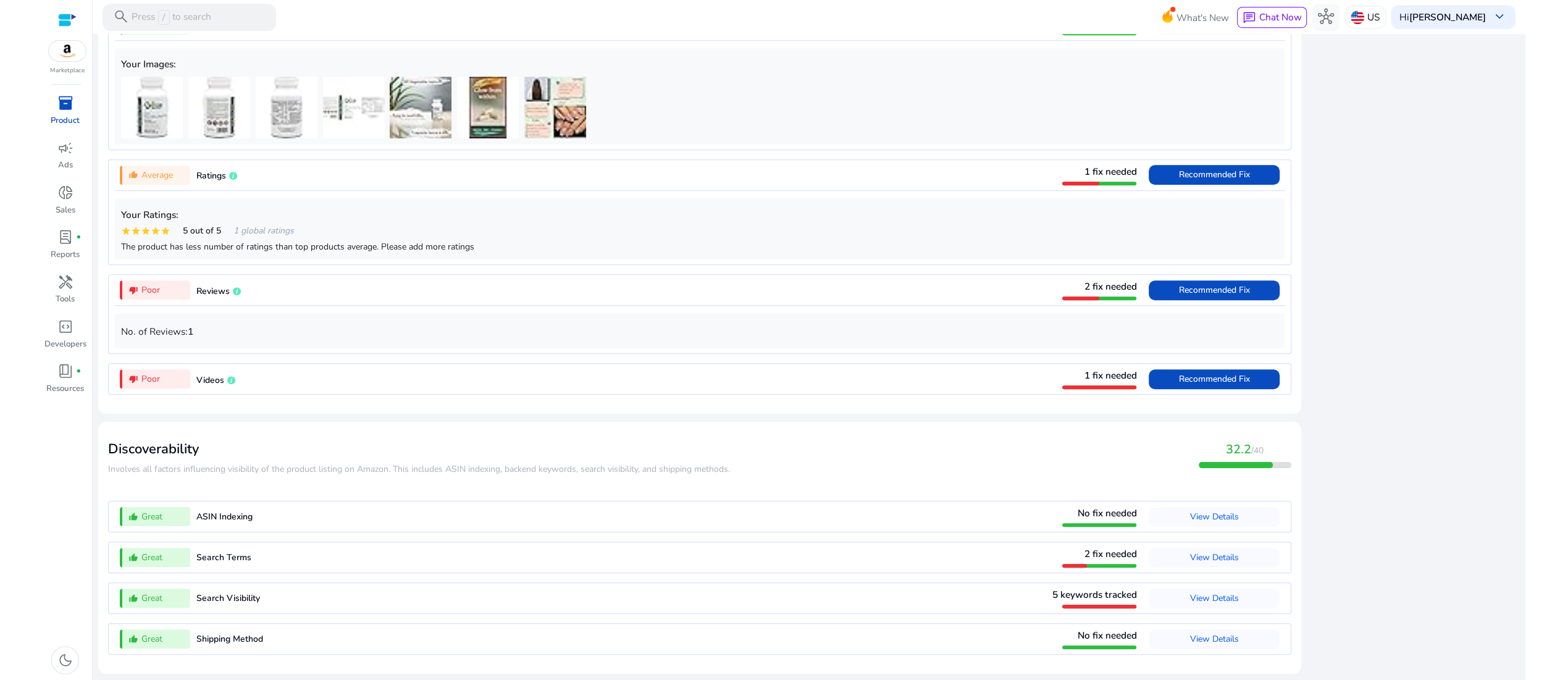
scroll to position [1034, 0]
click at [1149, 394] on span at bounding box center [1214, 379] width 130 height 30
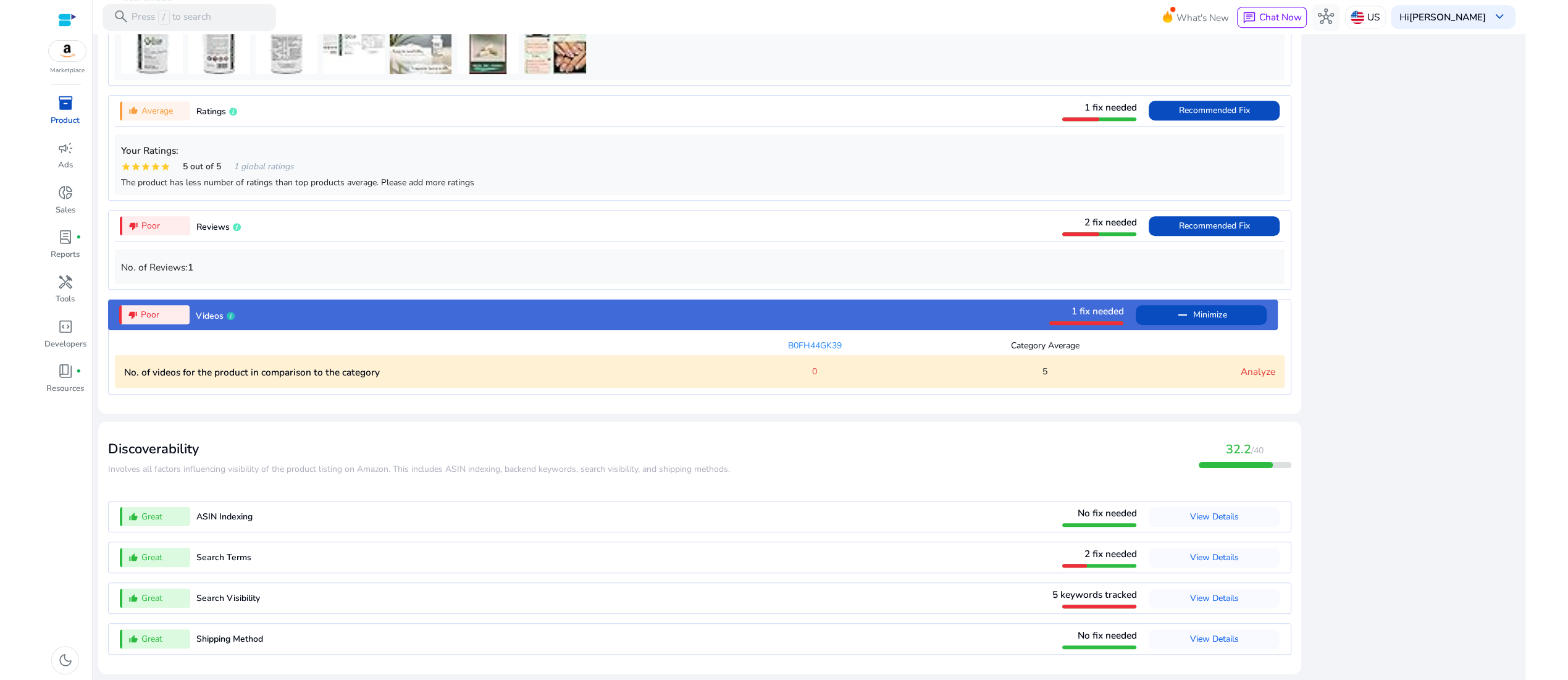
scroll to position [0, 0]
click at [1241, 365] on link "Analyze" at bounding box center [1258, 371] width 34 height 13
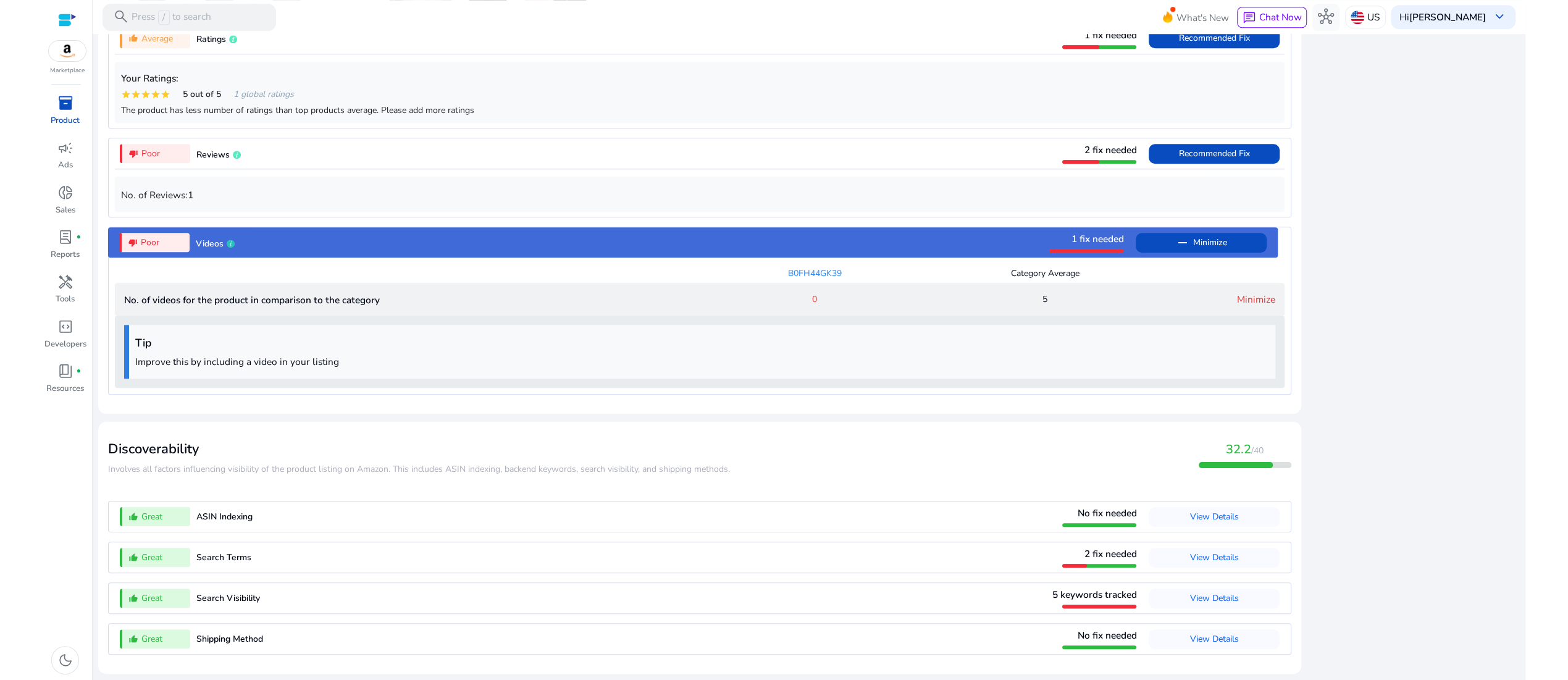
scroll to position [1416, 0]
drag, startPoint x: 116, startPoint y: 121, endPoint x: 486, endPoint y: 315, distance: 417.8
copy mat-card "thumb_down_alt Poor Videos 1 fix needed remove Minimize B0FH44GK39 Category Ave…"
click at [1414, 170] on div "close Our extension is available for your browser! See the Listing Quality scor…" at bounding box center [1414, 31] width 210 height 1296
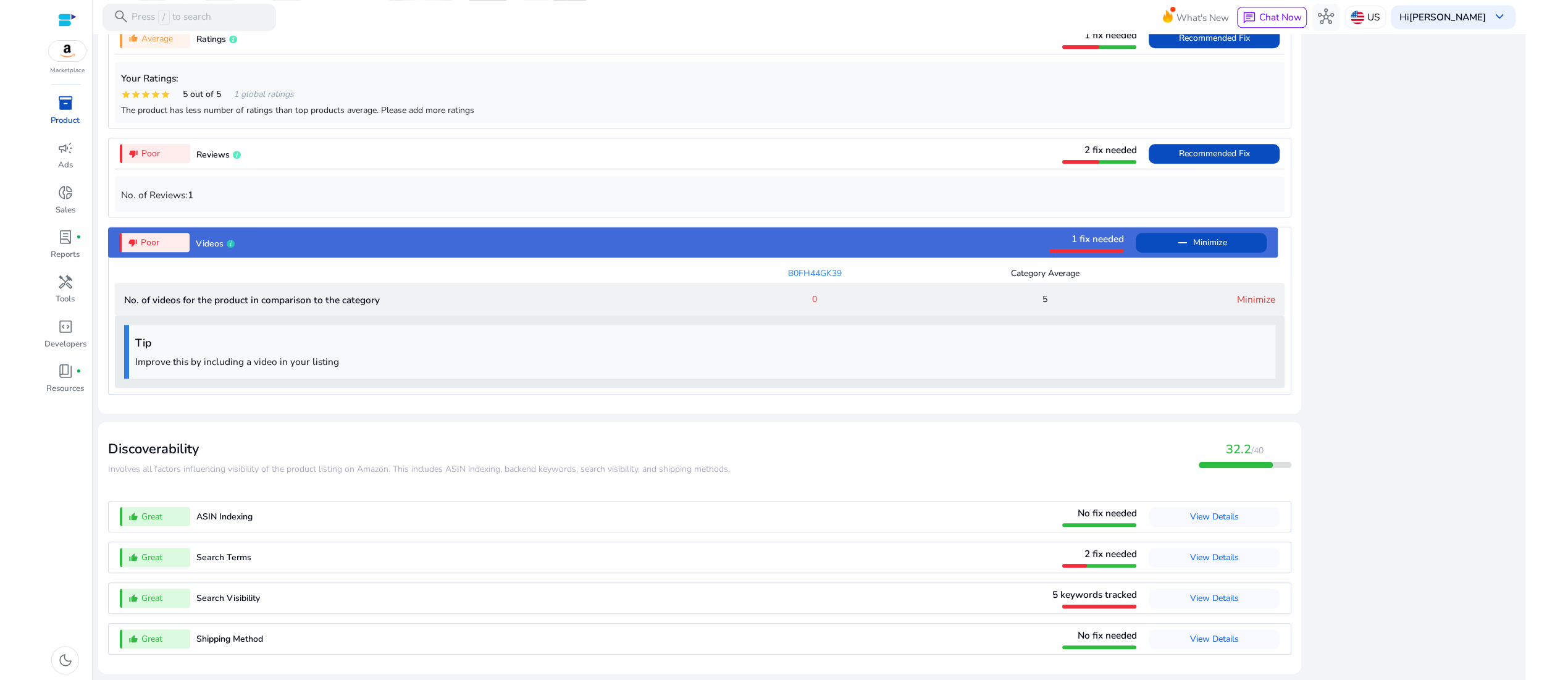
scroll to position [960, 0]
